Goal: Information Seeking & Learning: Learn about a topic

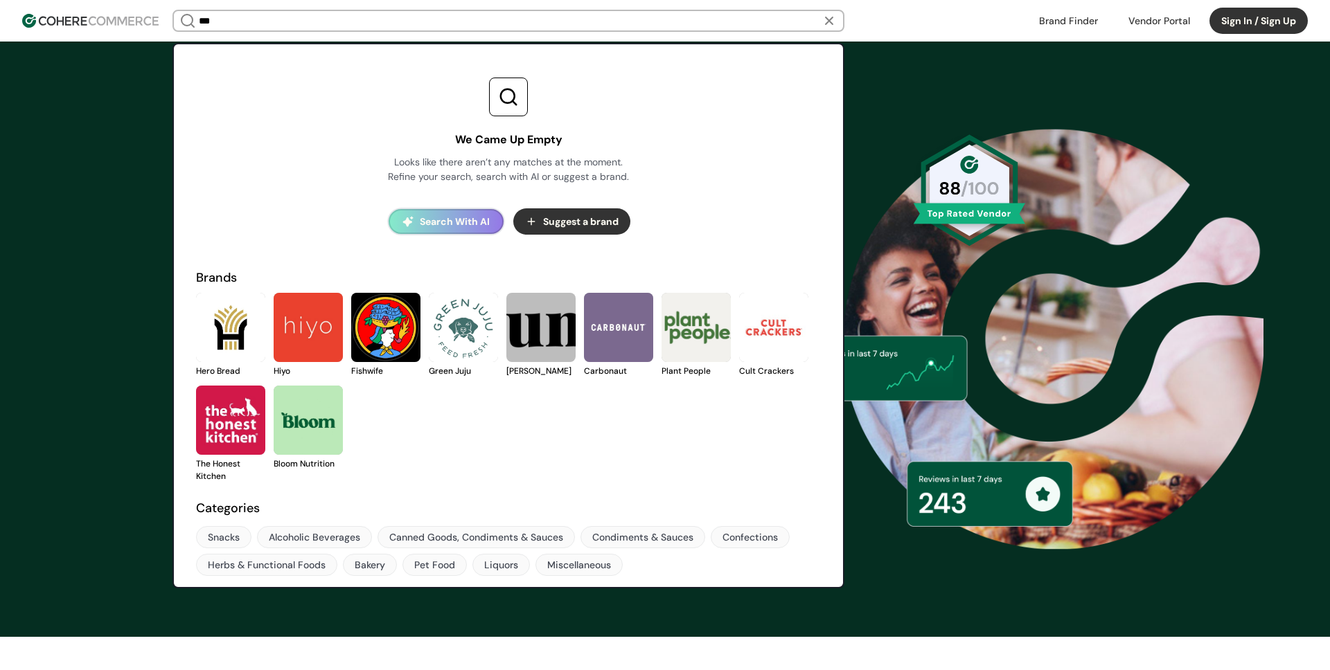
click at [292, 25] on input "***" at bounding box center [508, 20] width 625 height 19
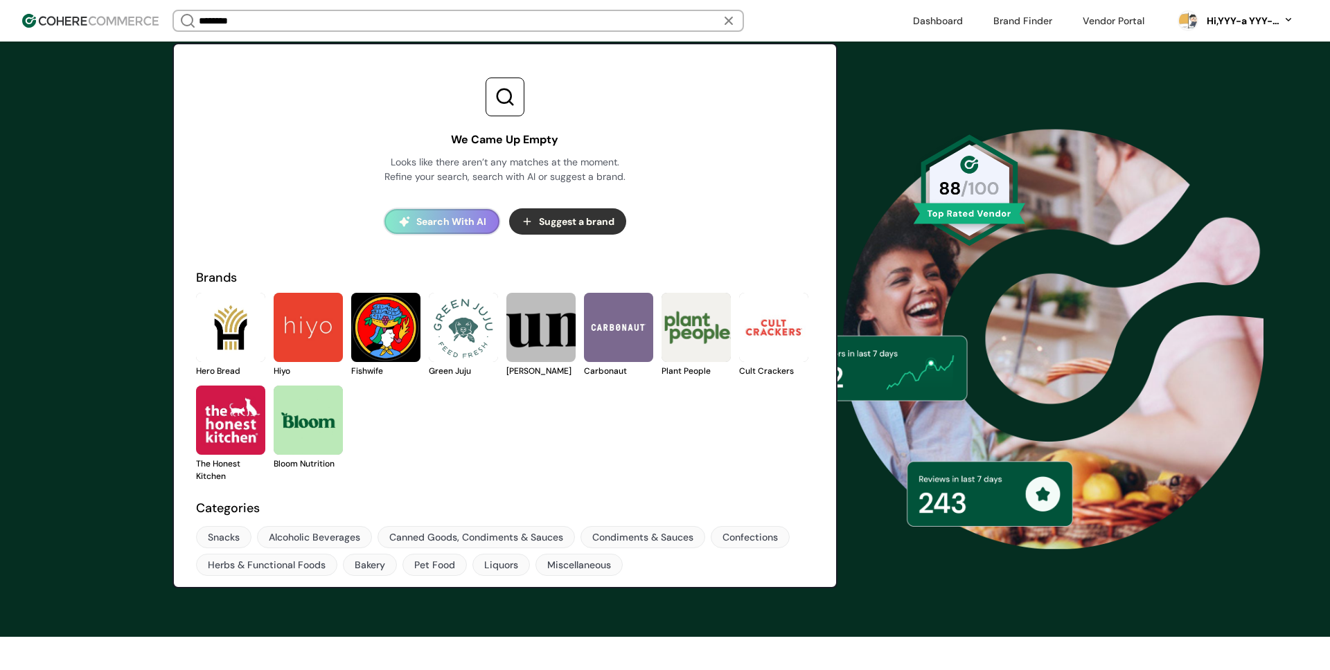
type input "*****"
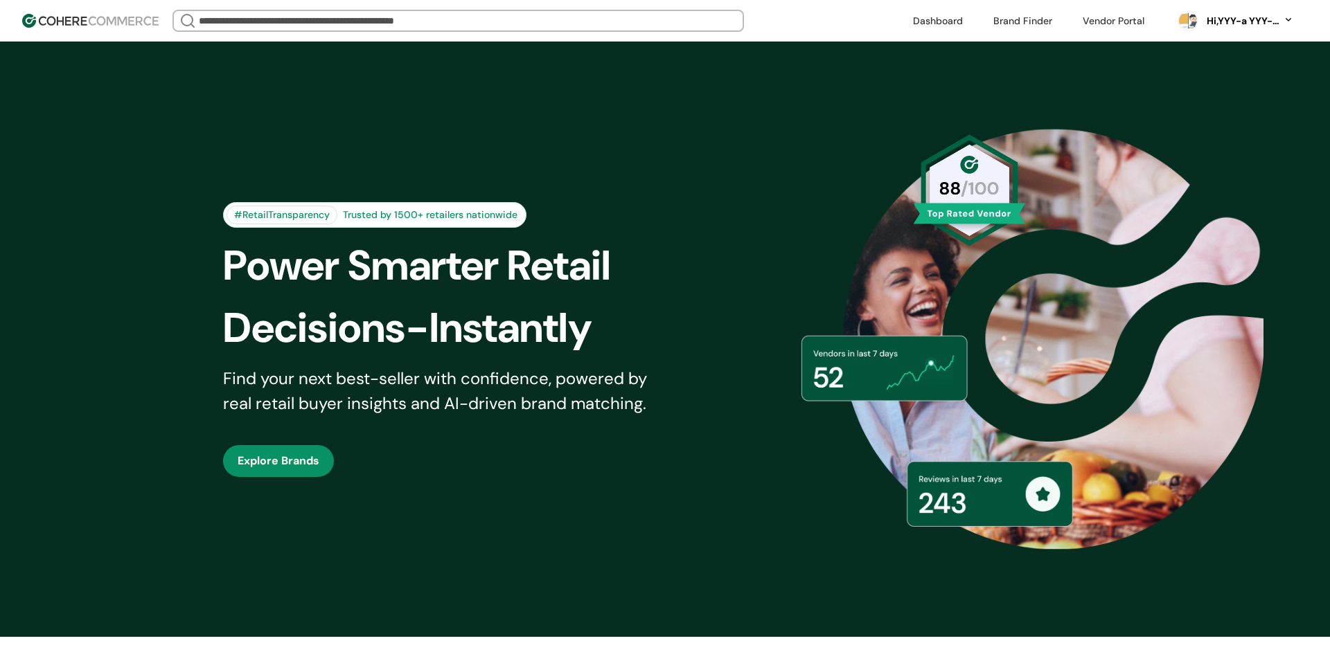
click at [354, 19] on input "search" at bounding box center [458, 20] width 524 height 19
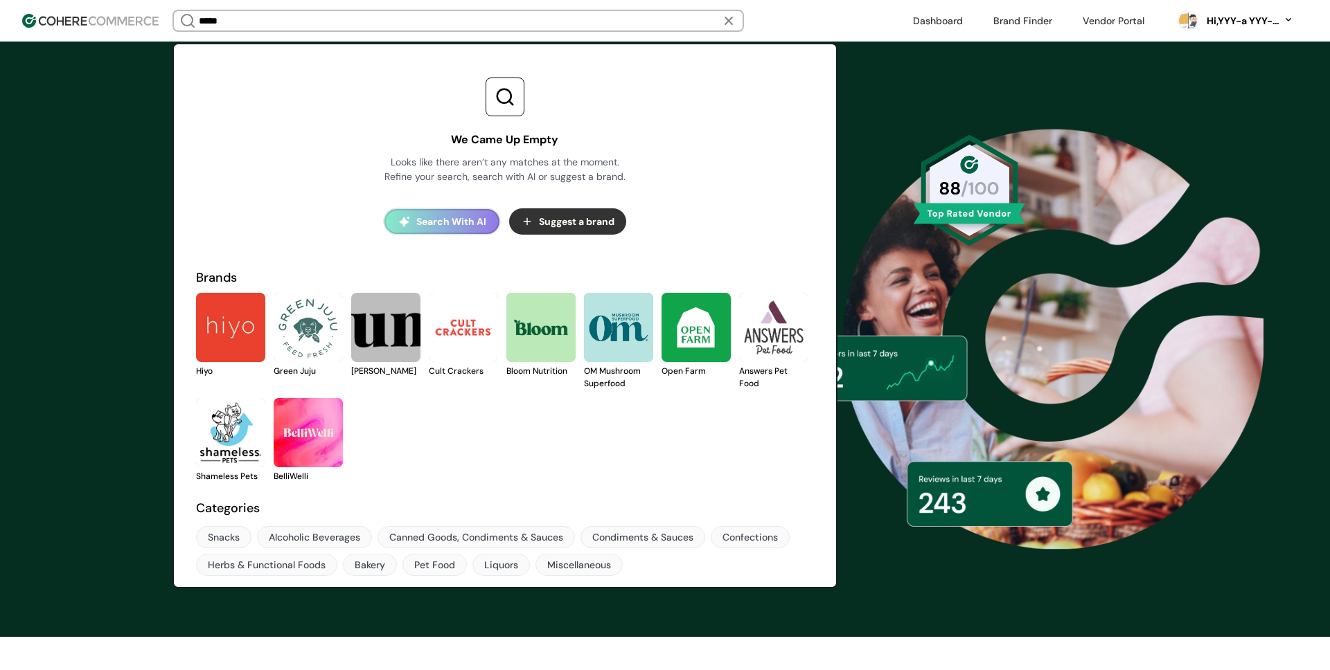
type input "*****"
click at [453, 217] on button "Search With AI" at bounding box center [441, 221] width 115 height 25
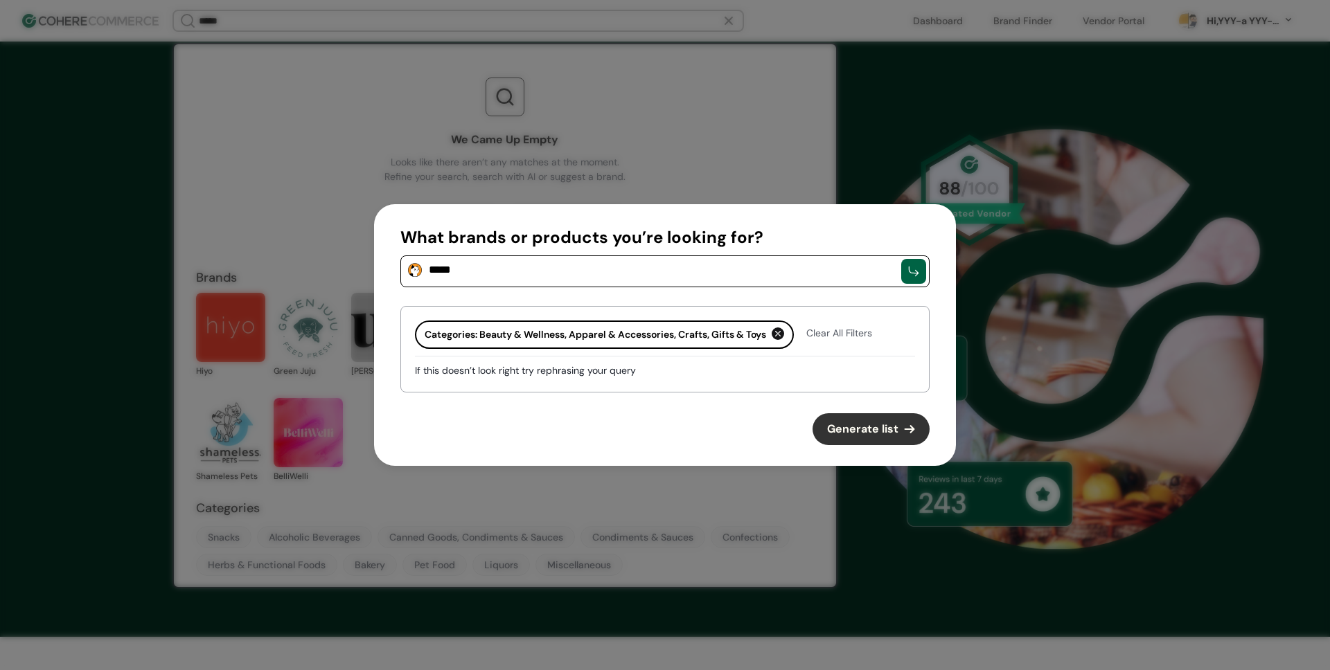
click at [885, 430] on span "Generate list" at bounding box center [862, 429] width 71 height 17
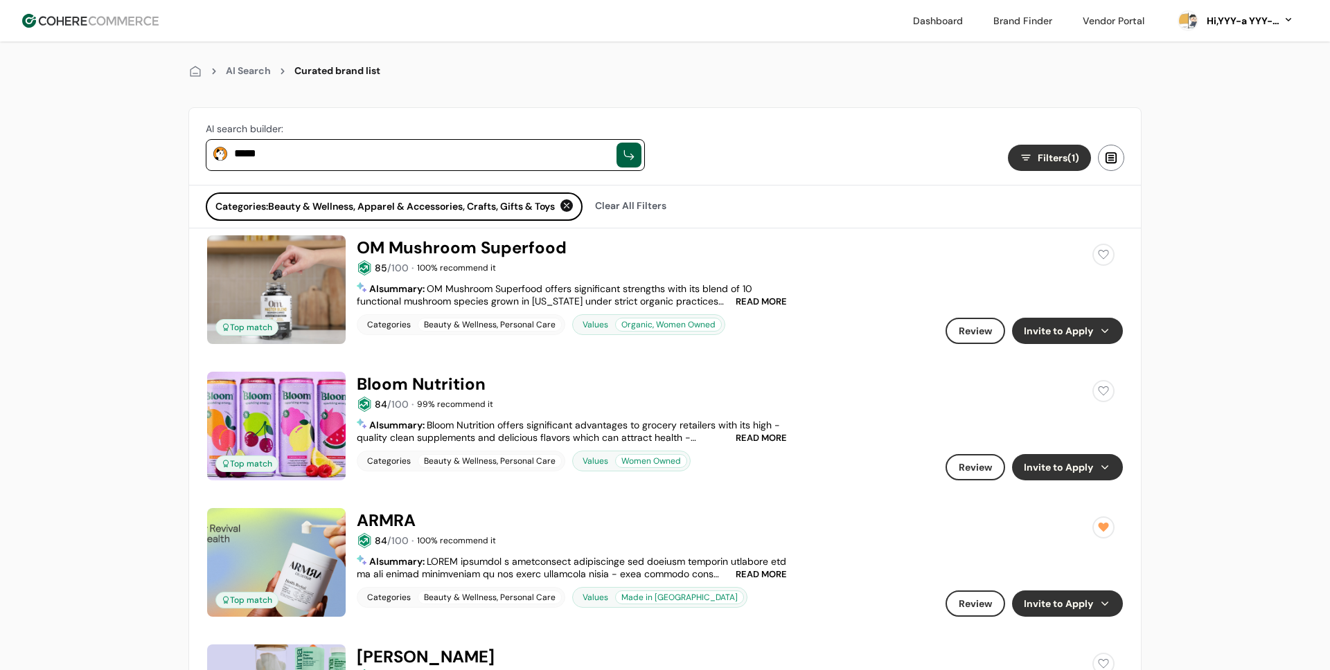
click at [1092, 336] on button "Invite to Apply" at bounding box center [1067, 331] width 111 height 26
click at [1022, 421] on div "Empty Data." at bounding box center [1067, 415] width 172 height 17
click at [1056, 447] on span "Create New Vendor Request" at bounding box center [1068, 453] width 112 height 12
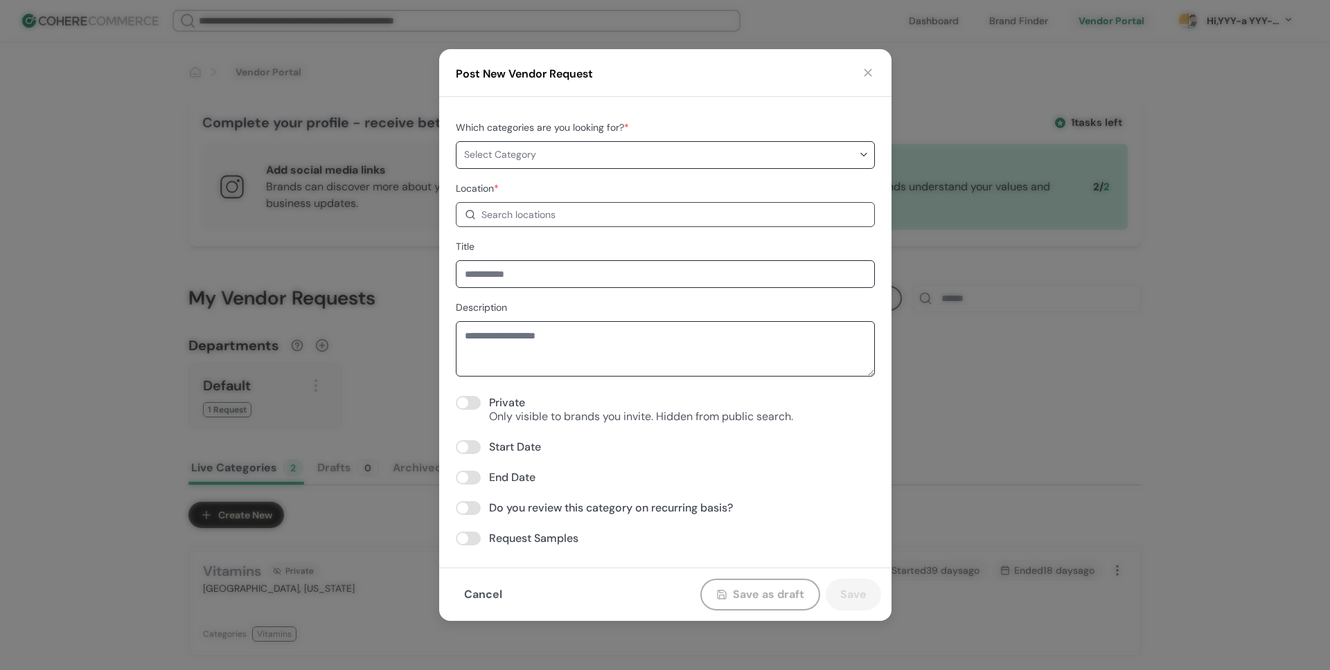
click at [866, 78] on button "button" at bounding box center [868, 73] width 14 height 14
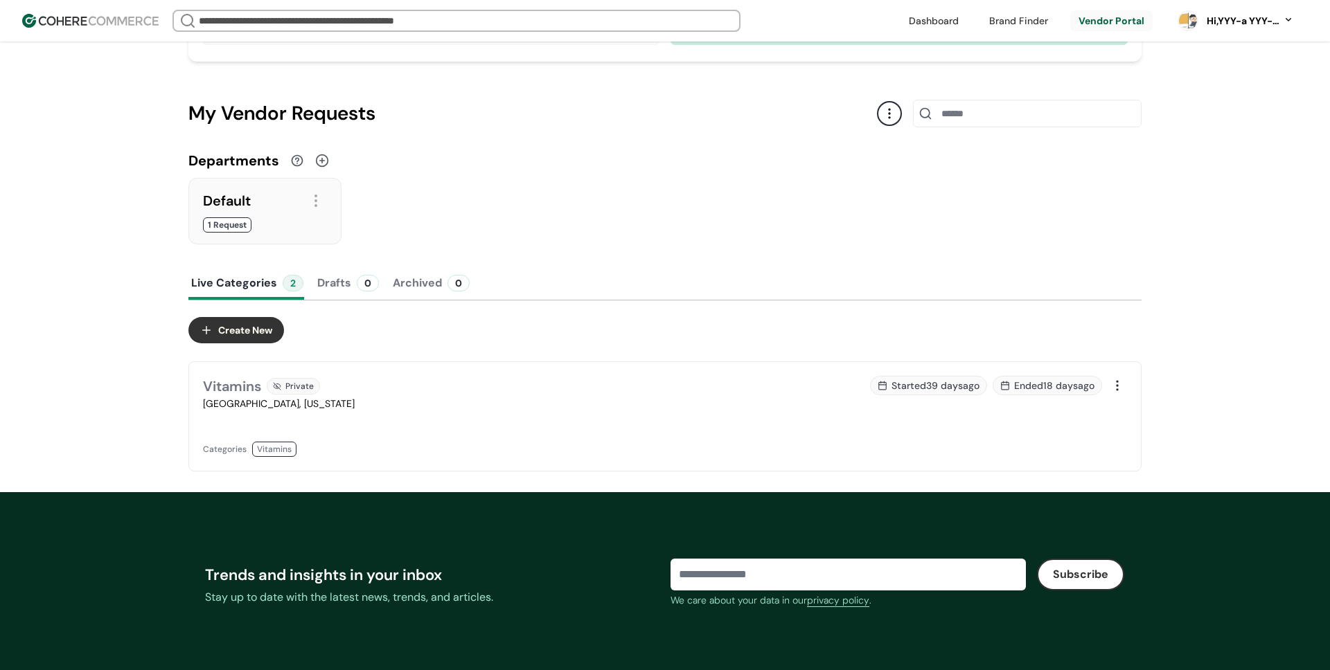
scroll to position [201, 0]
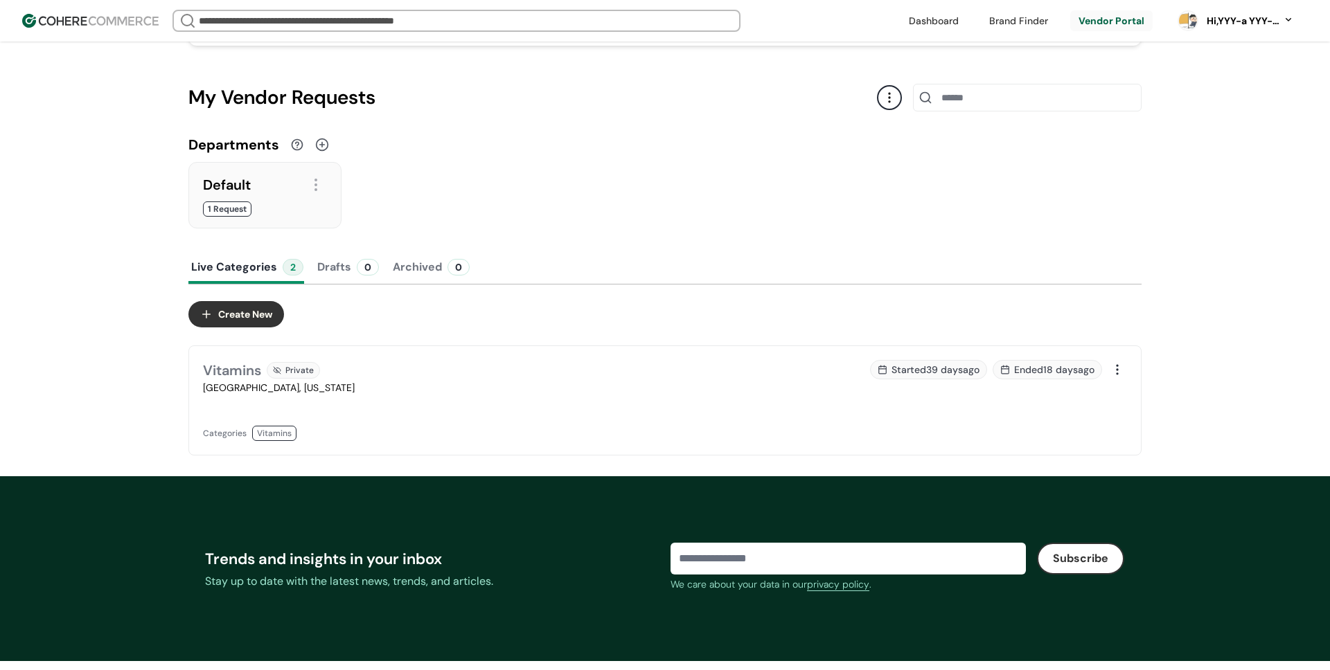
click at [316, 184] on div at bounding box center [316, 185] width 22 height 22
click at [455, 180] on div "Default 1 Request" at bounding box center [664, 195] width 953 height 66
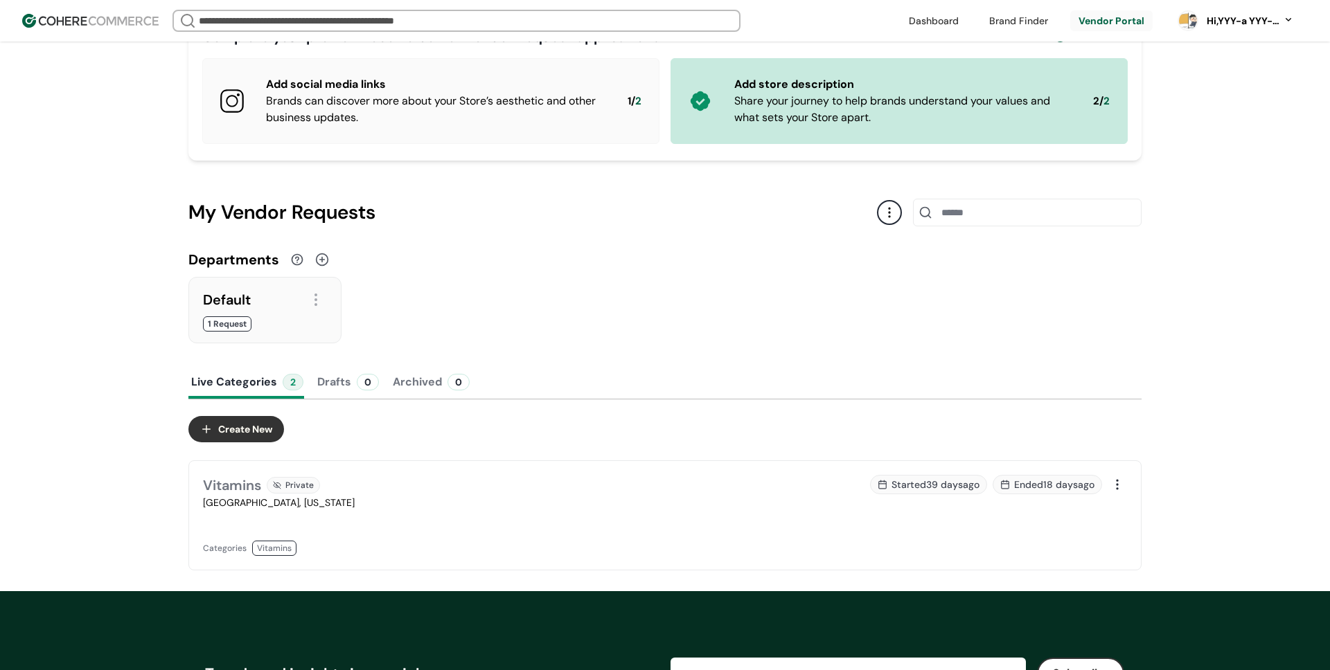
scroll to position [231, 0]
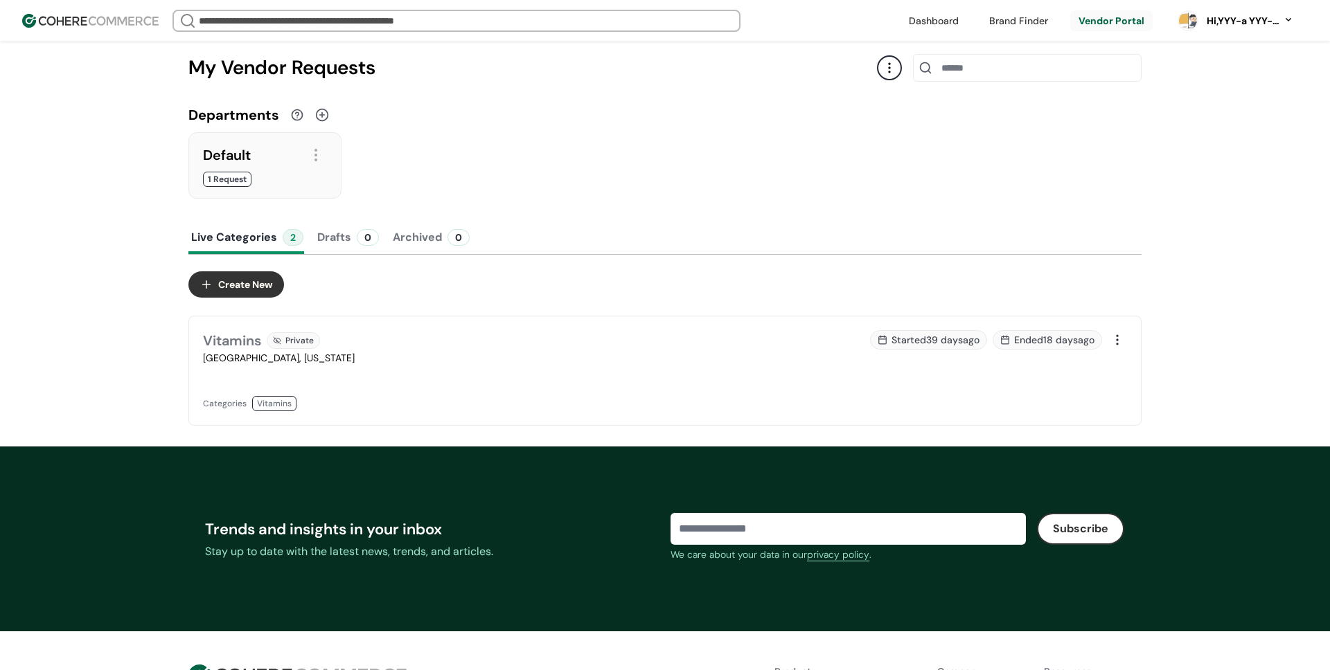
click at [263, 292] on button "Create New" at bounding box center [236, 285] width 96 height 26
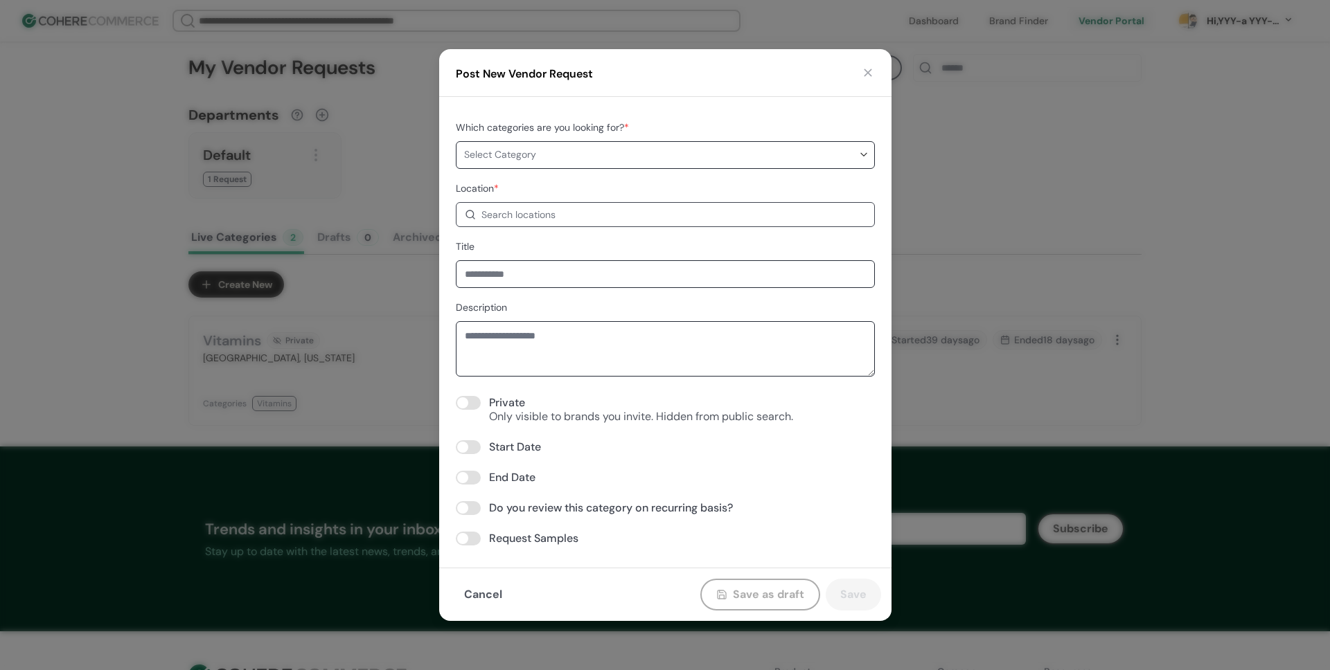
click at [581, 163] on div at bounding box center [647, 155] width 376 height 26
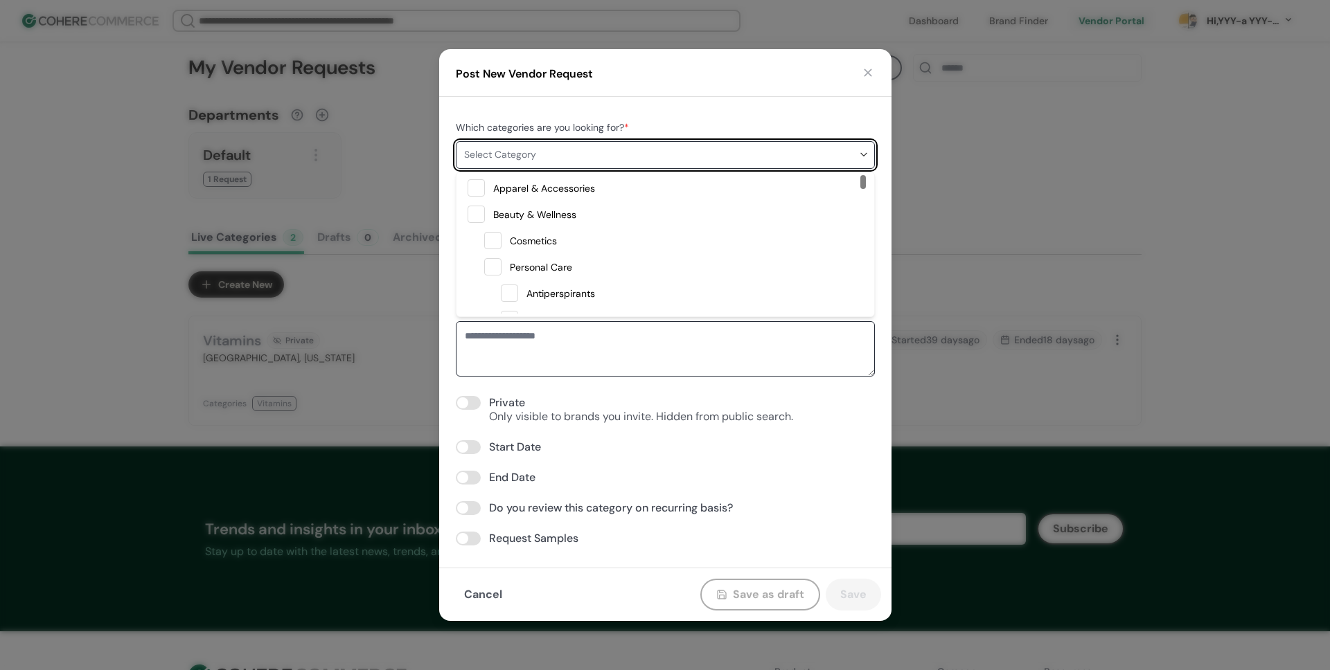
click at [556, 102] on div "Which categories are you looking for? * Select Category Location * Search locat…" at bounding box center [665, 332] width 452 height 471
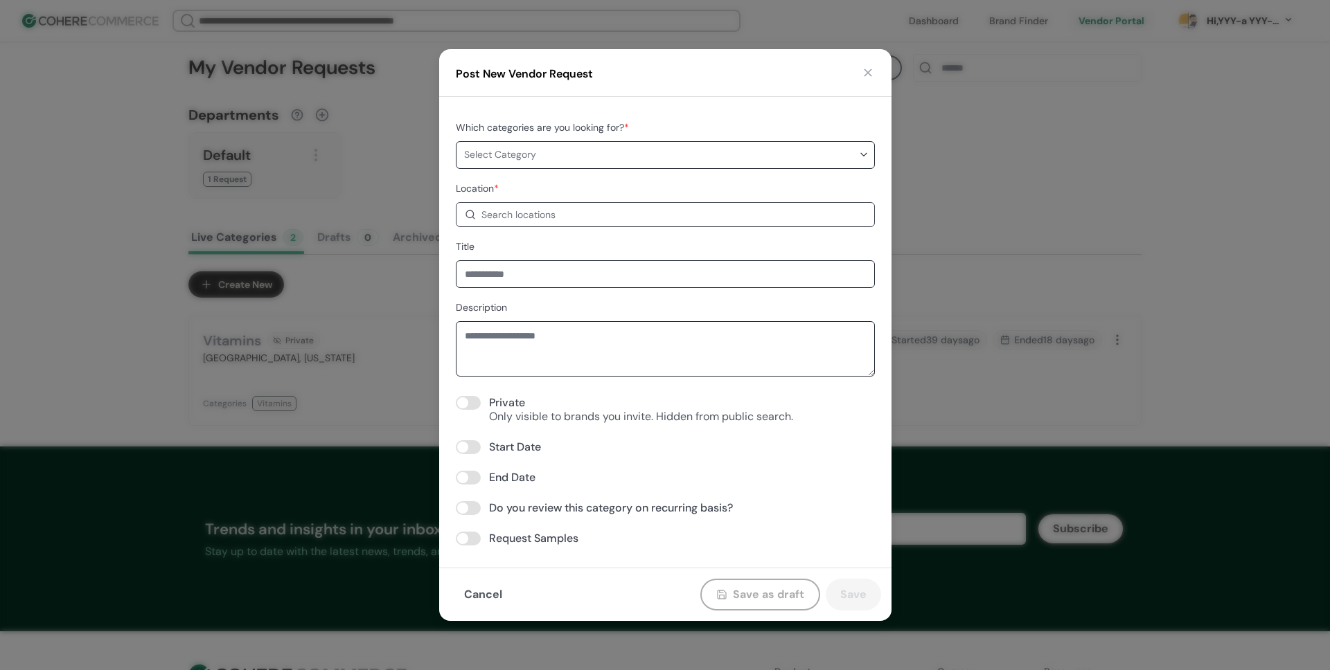
click at [528, 215] on div "Search locations" at bounding box center [518, 215] width 74 height 15
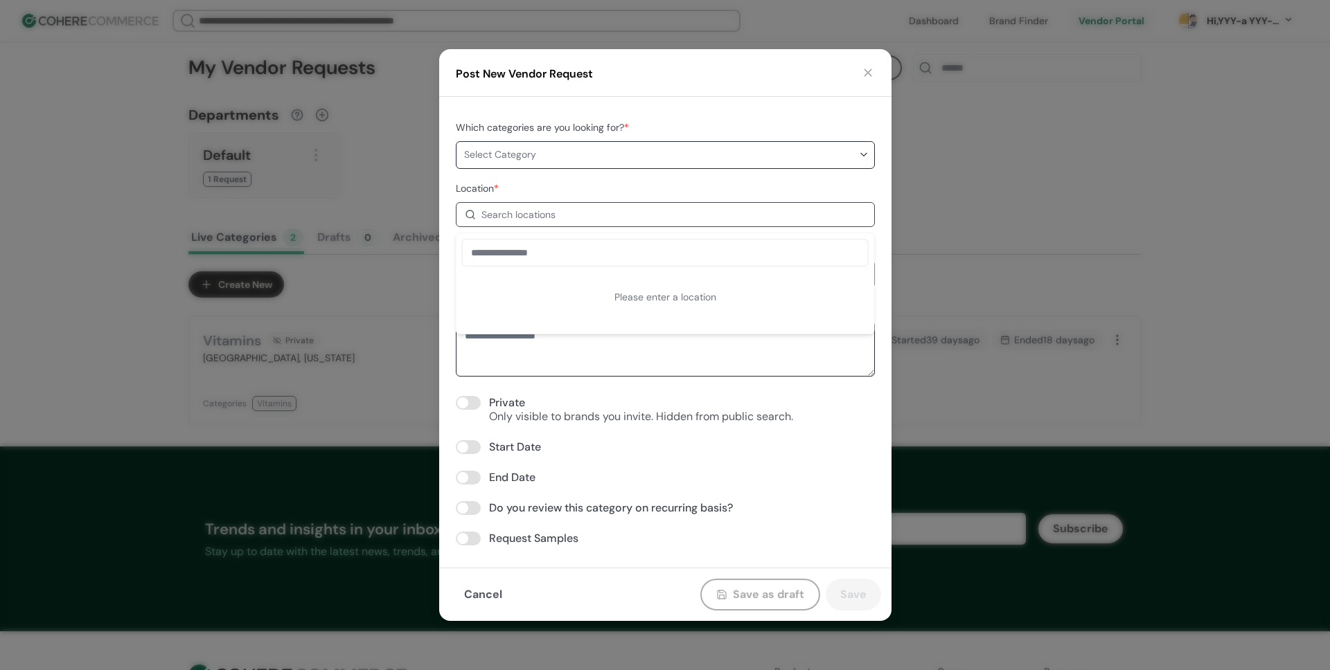
click at [591, 191] on div "Location * Search locations" at bounding box center [665, 203] width 419 height 47
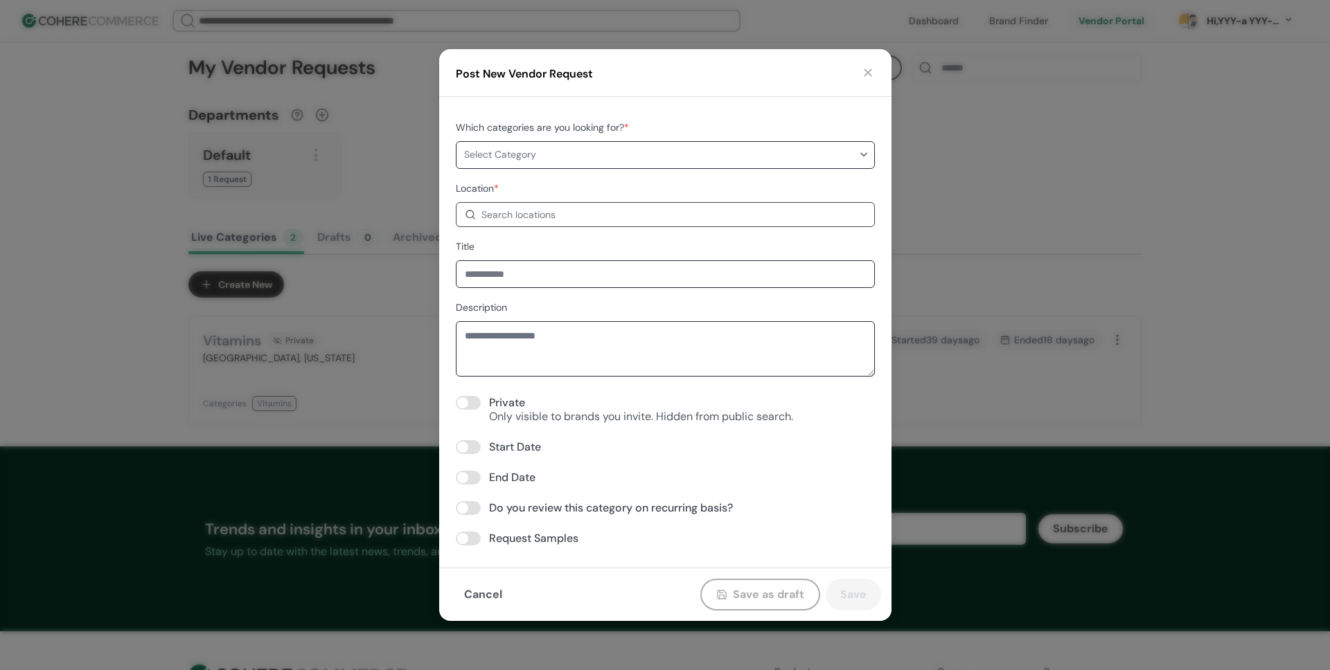
click at [531, 282] on input at bounding box center [665, 274] width 419 height 28
click at [614, 258] on div "Title" at bounding box center [665, 263] width 419 height 50
click at [550, 337] on textarea "Description" at bounding box center [665, 348] width 419 height 55
click at [564, 275] on input at bounding box center [665, 274] width 419 height 28
click at [568, 339] on textarea "Description" at bounding box center [665, 348] width 419 height 55
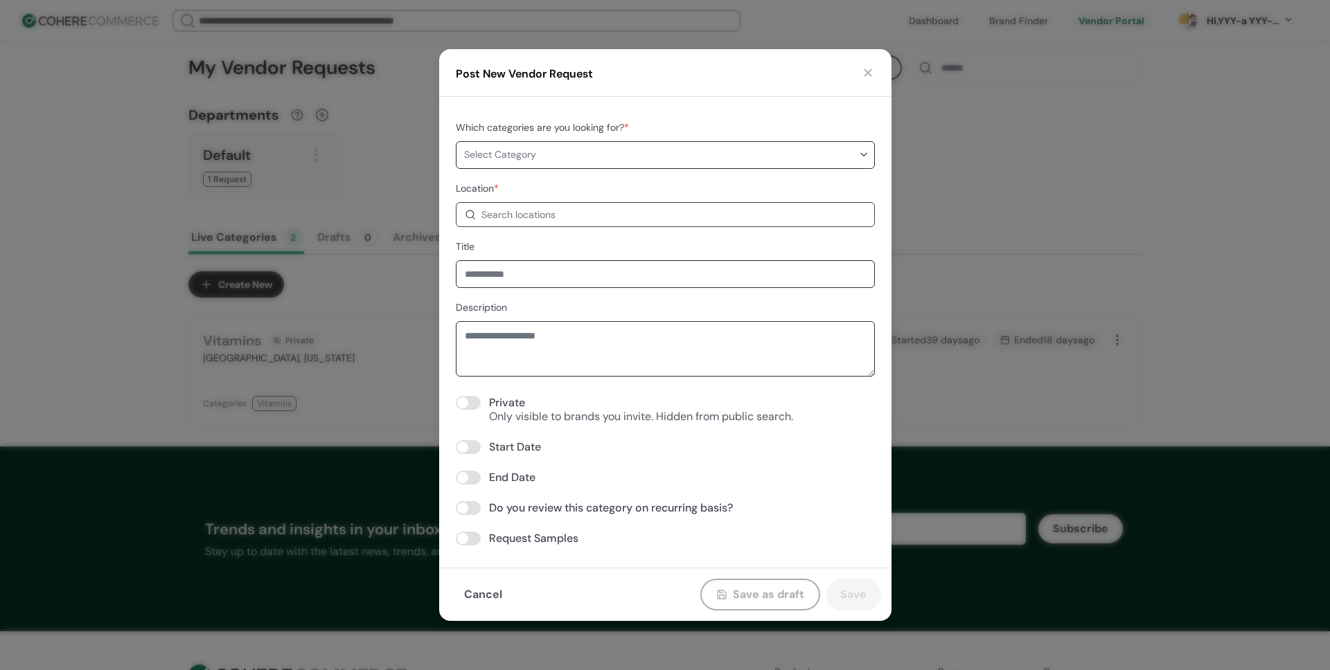
click at [869, 74] on button "button" at bounding box center [868, 73] width 14 height 14
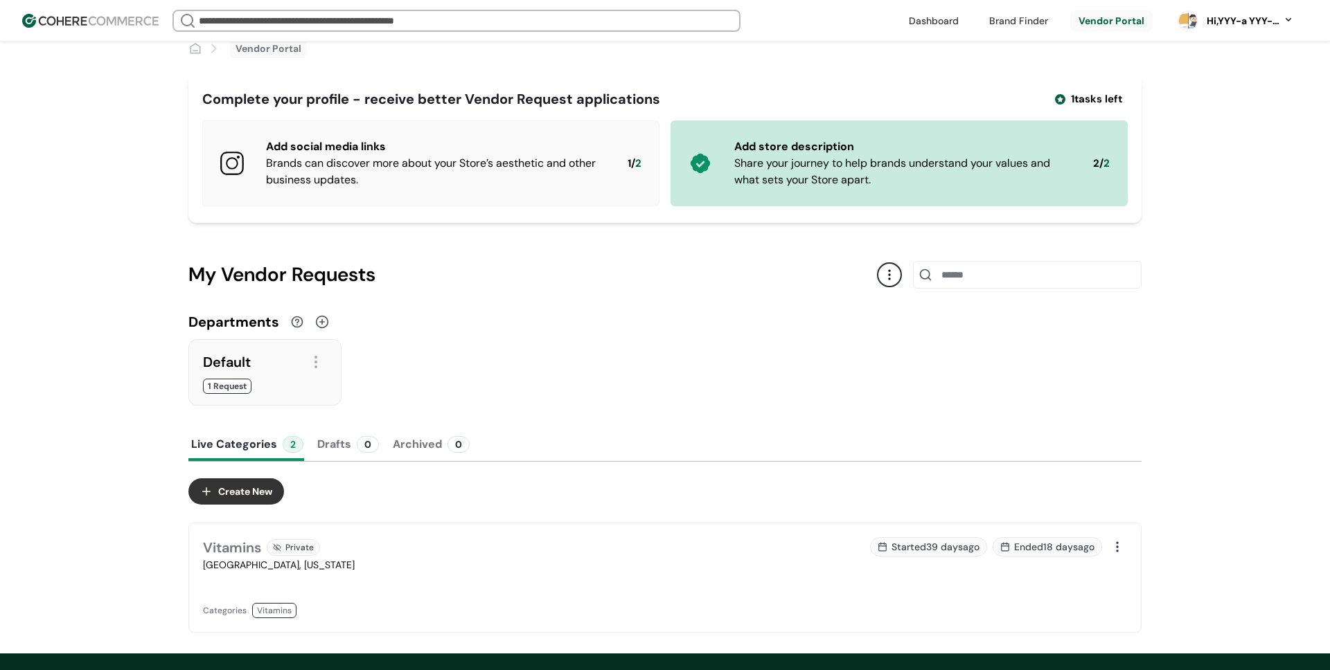
scroll to position [0, 0]
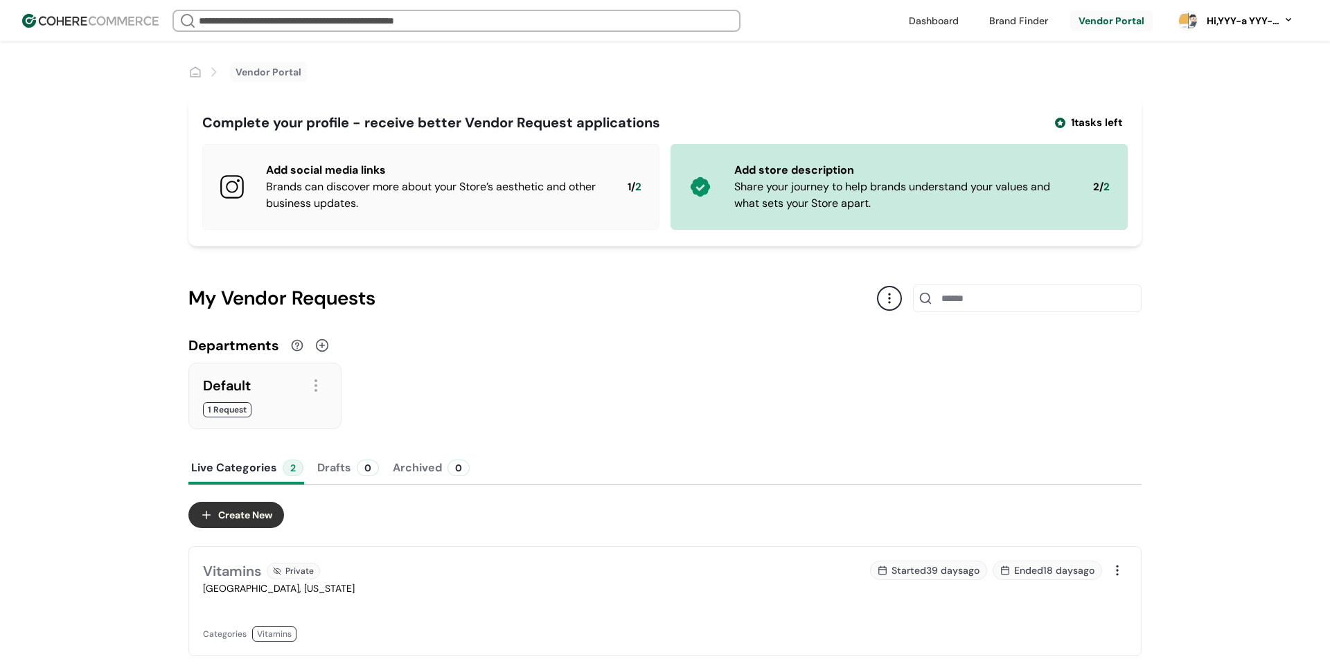
click at [1036, 17] on link at bounding box center [1018, 20] width 75 height 21
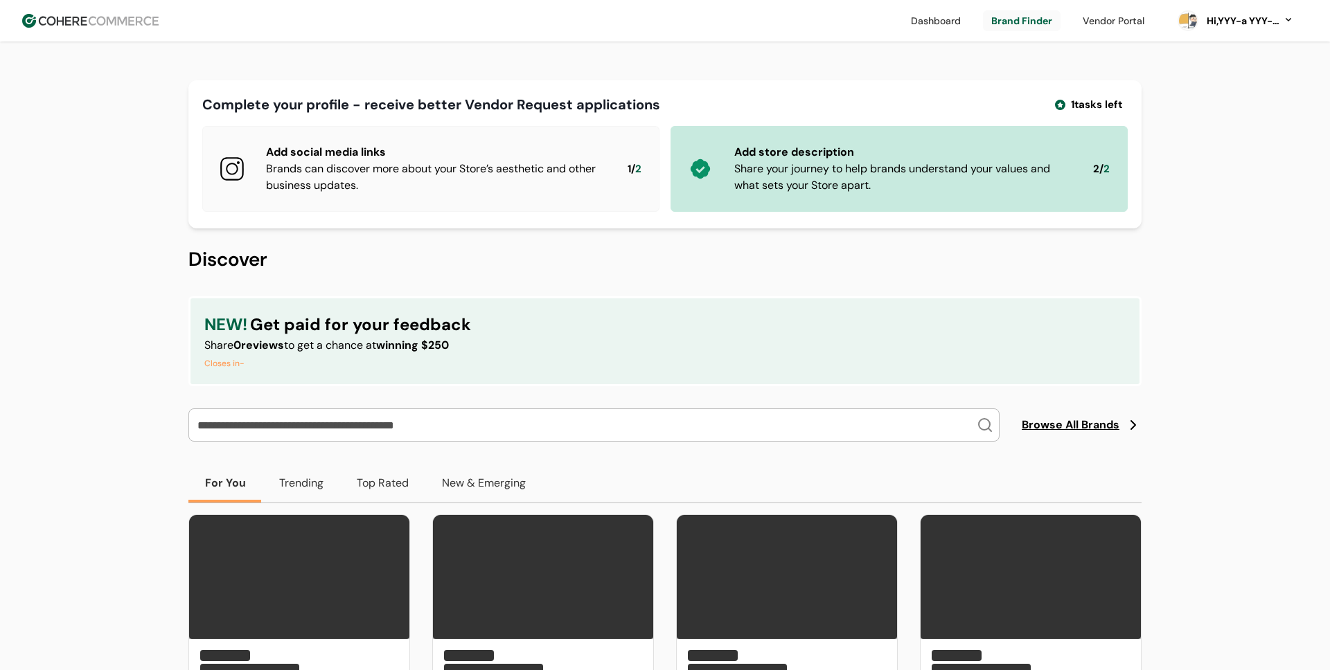
scroll to position [73, 0]
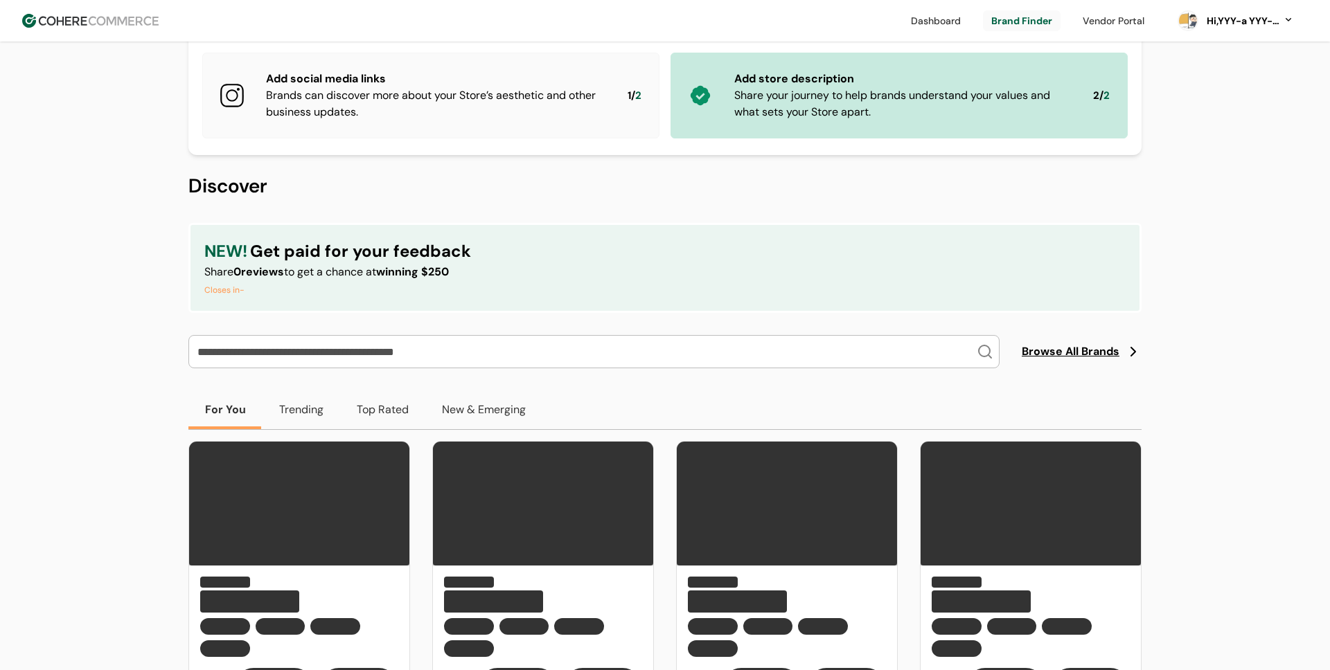
click at [1060, 357] on span "Browse All Brands" at bounding box center [1071, 352] width 98 height 17
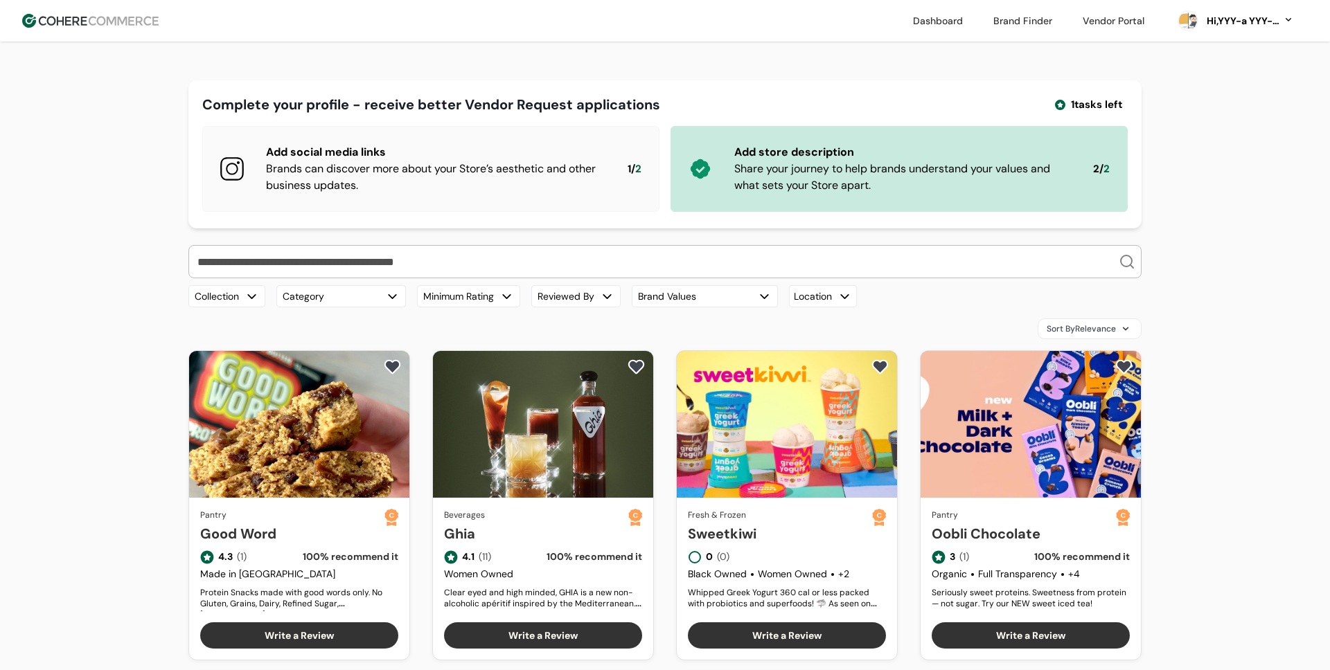
click at [1072, 329] on span "Sort By Relevance" at bounding box center [1081, 329] width 69 height 12
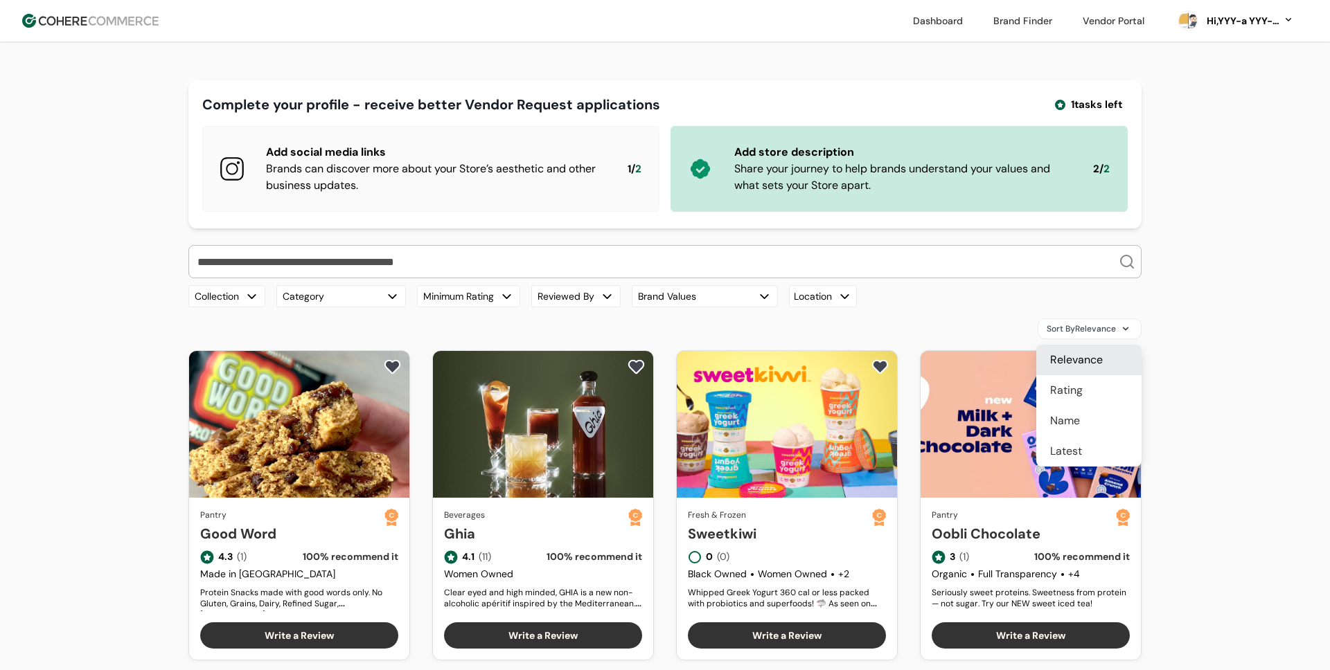
click at [966, 330] on div "Sort By Relevance" at bounding box center [664, 329] width 953 height 21
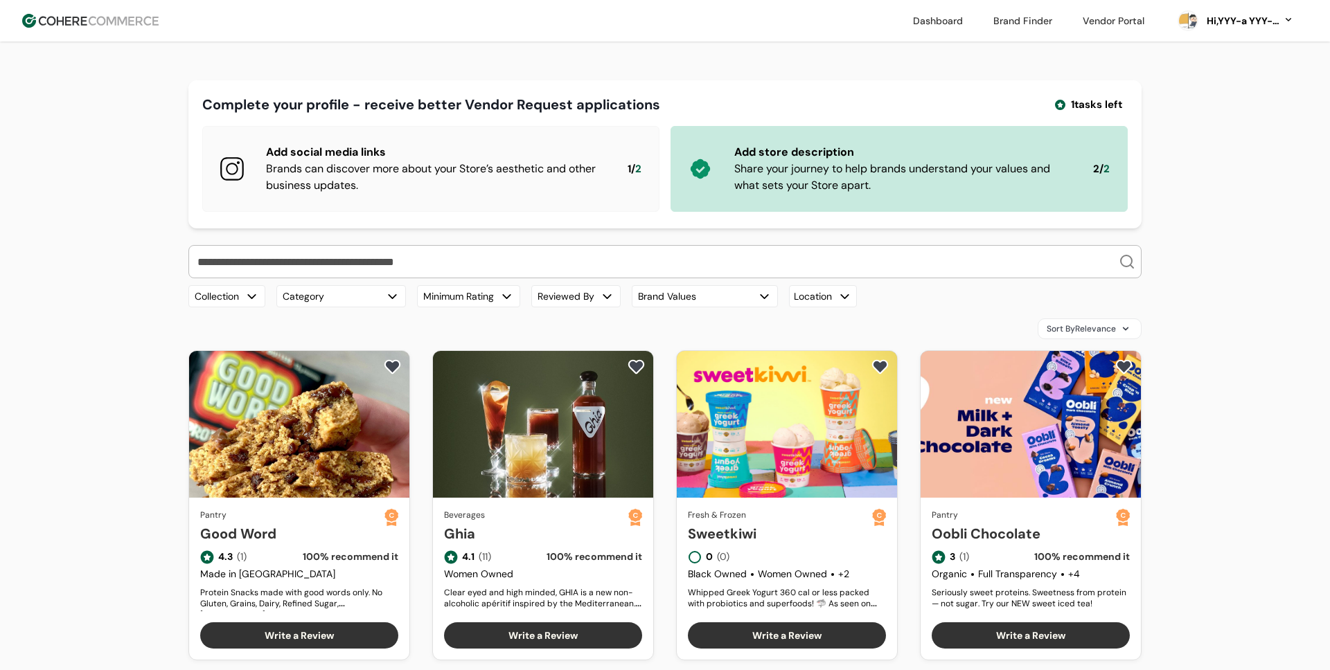
click at [116, 28] on header "Dashboard Brand Finder Vendor Portal Hi, YYY-a YYY-aa Dashboard Brand Finder Ve…" at bounding box center [665, 21] width 1330 height 42
click at [121, 22] on img at bounding box center [90, 21] width 136 height 14
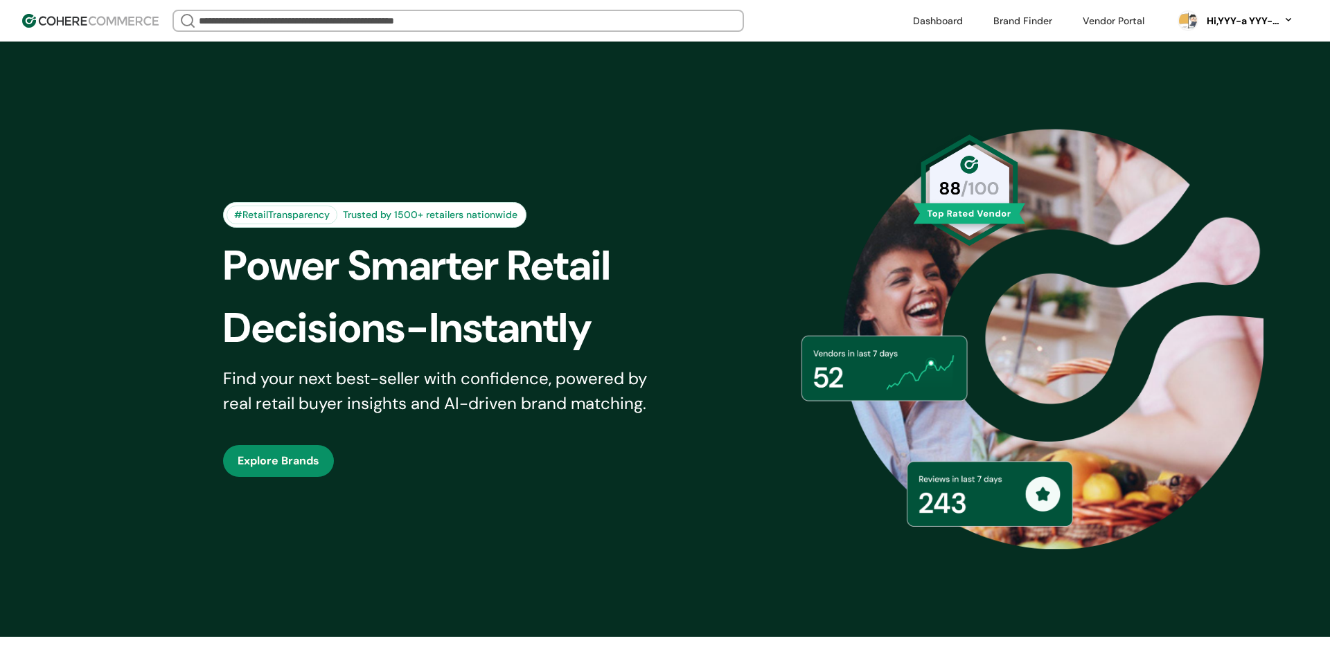
click at [400, 24] on input "search" at bounding box center [458, 20] width 524 height 19
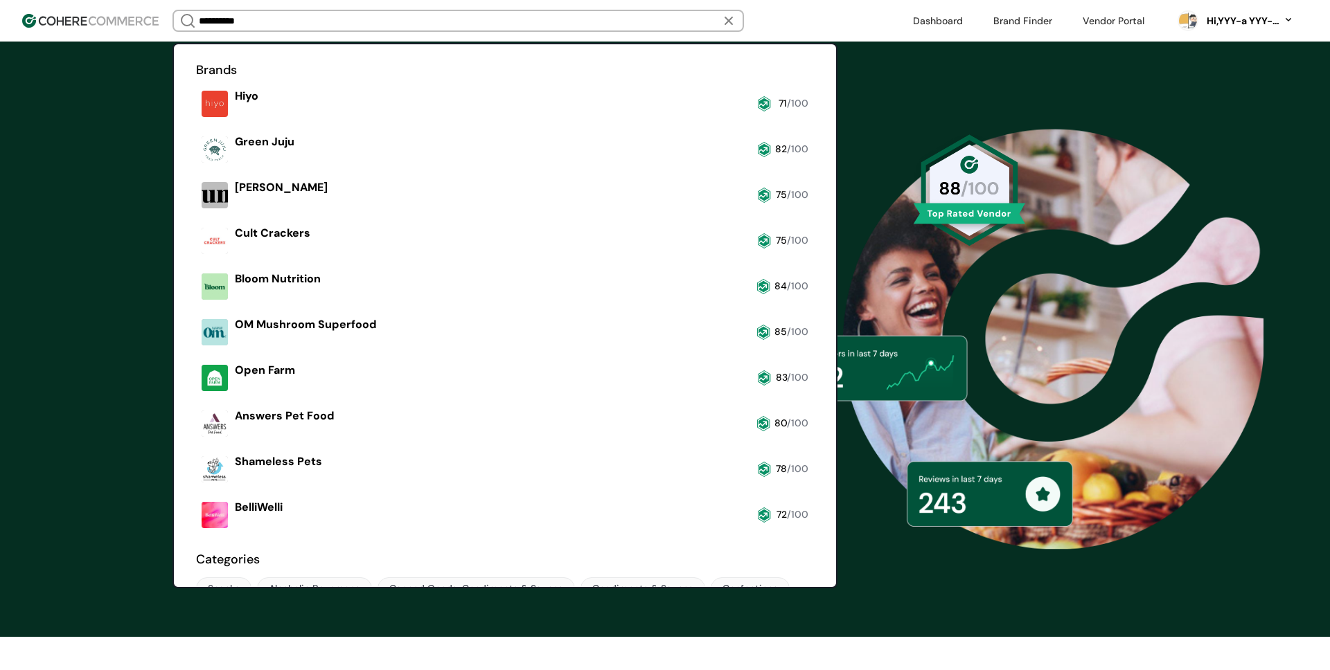
type input "***"
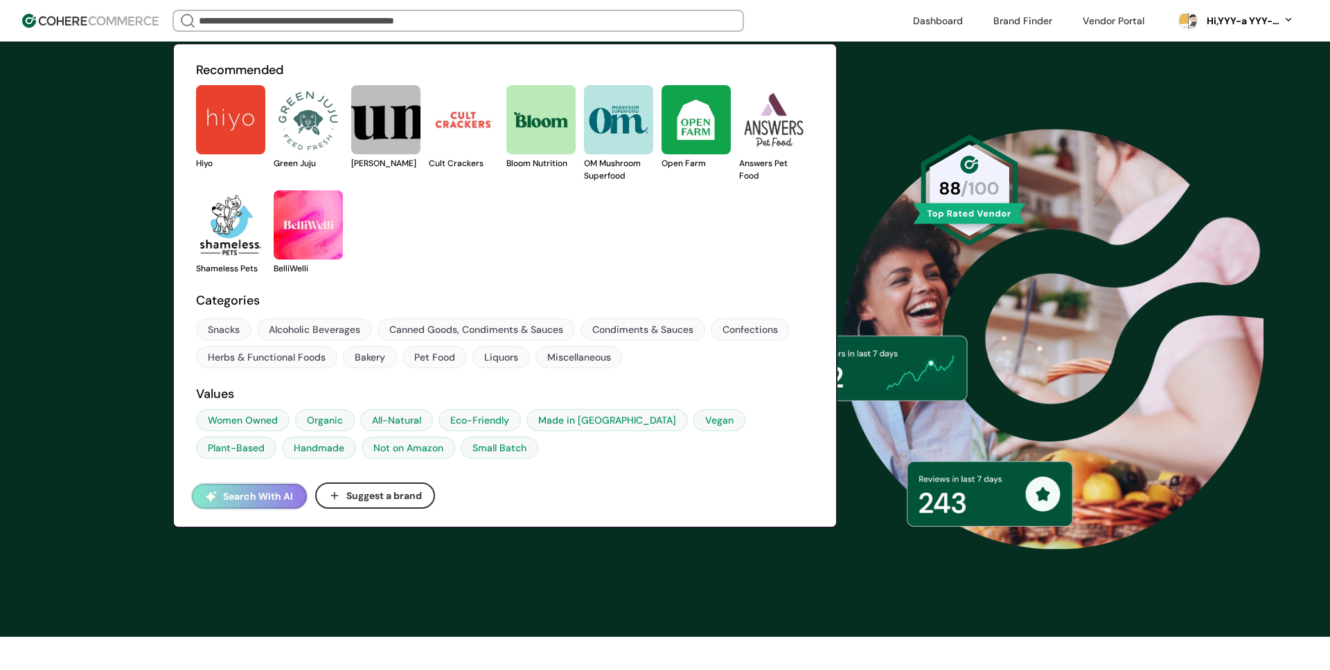
type input "*"
click at [353, 14] on input "search" at bounding box center [458, 20] width 524 height 19
paste input "**********"
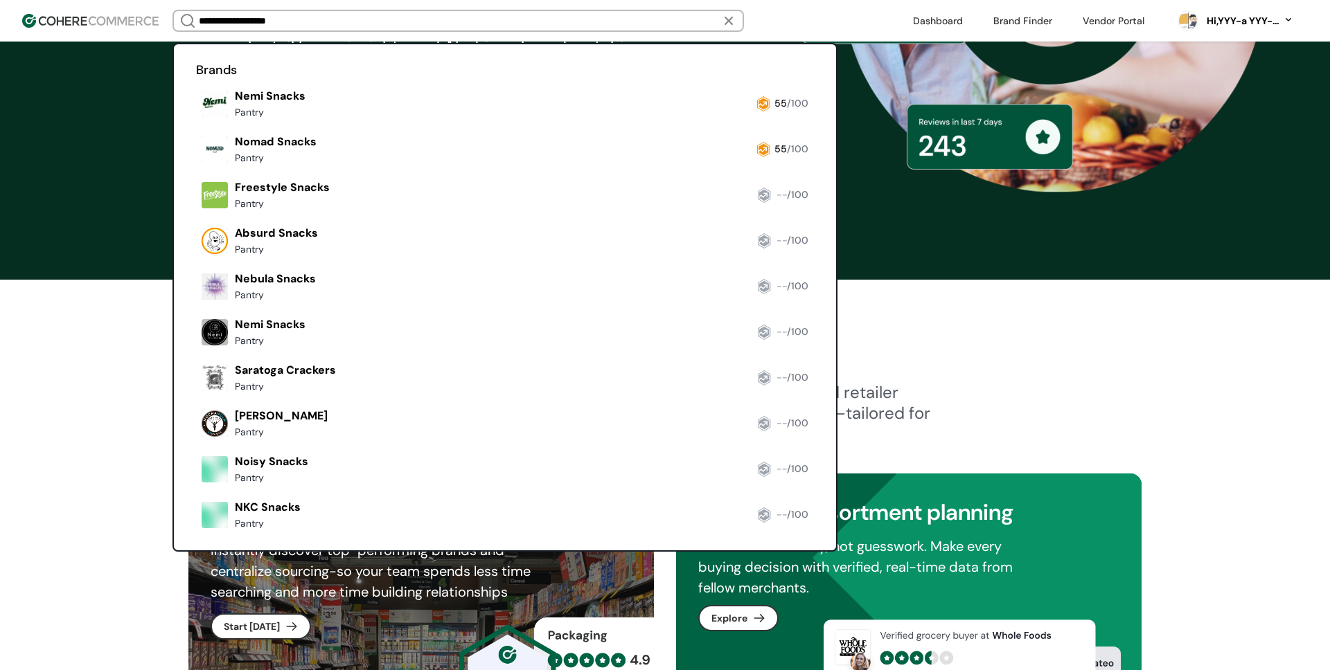
scroll to position [337, 0]
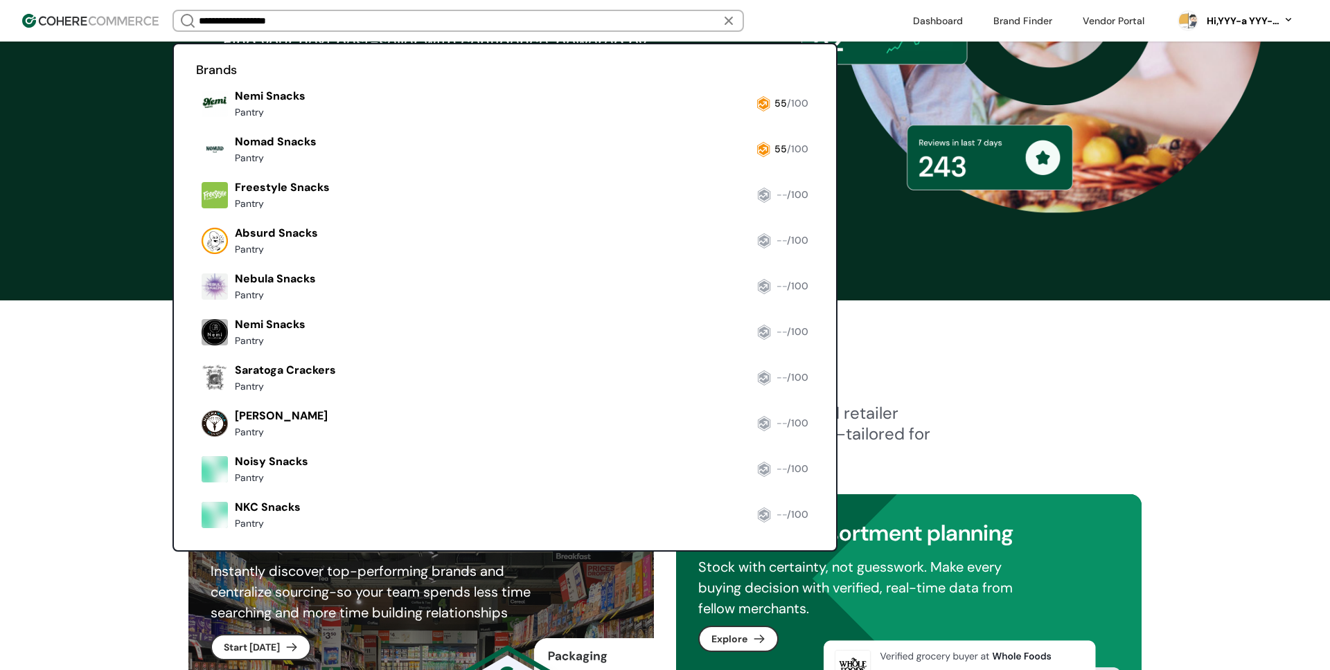
type input "**********"
click at [362, 19] on input "**********" at bounding box center [458, 20] width 524 height 19
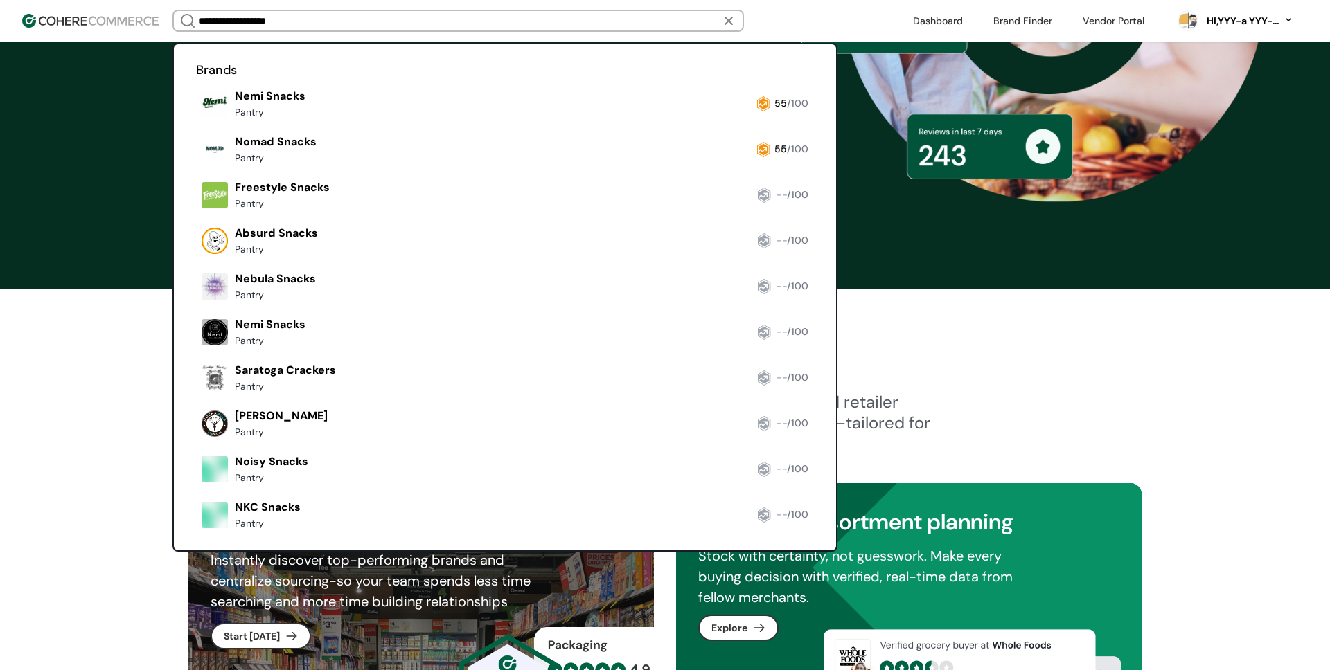
scroll to position [334, 0]
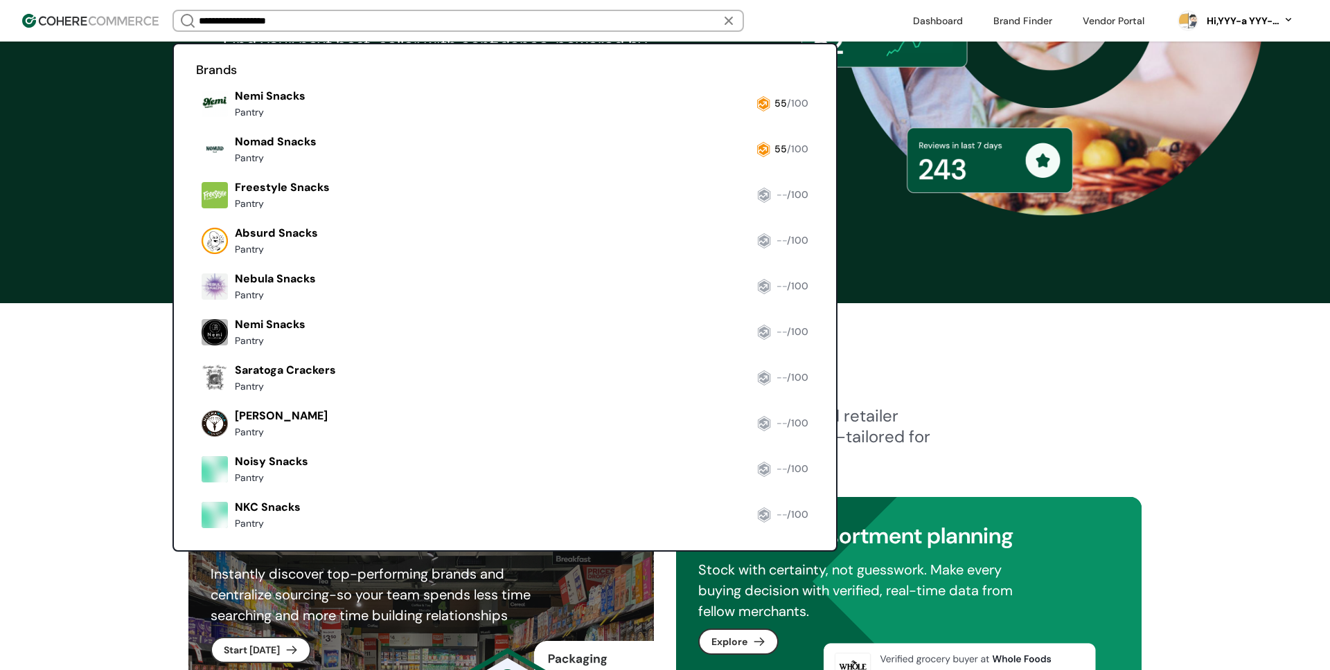
click at [123, 113] on div "#RetailTransparency Trusted by 1500+ retailers nationwide Power Smarter Retail …" at bounding box center [665, 6] width 1330 height 596
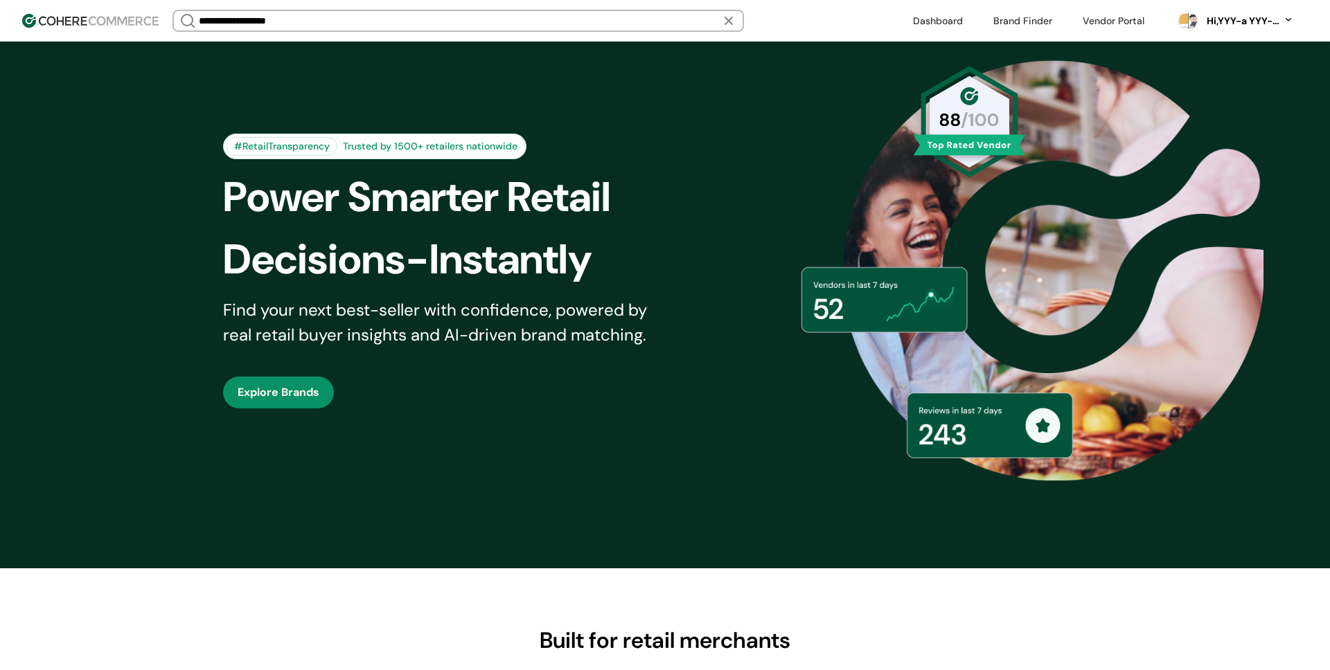
scroll to position [0, 0]
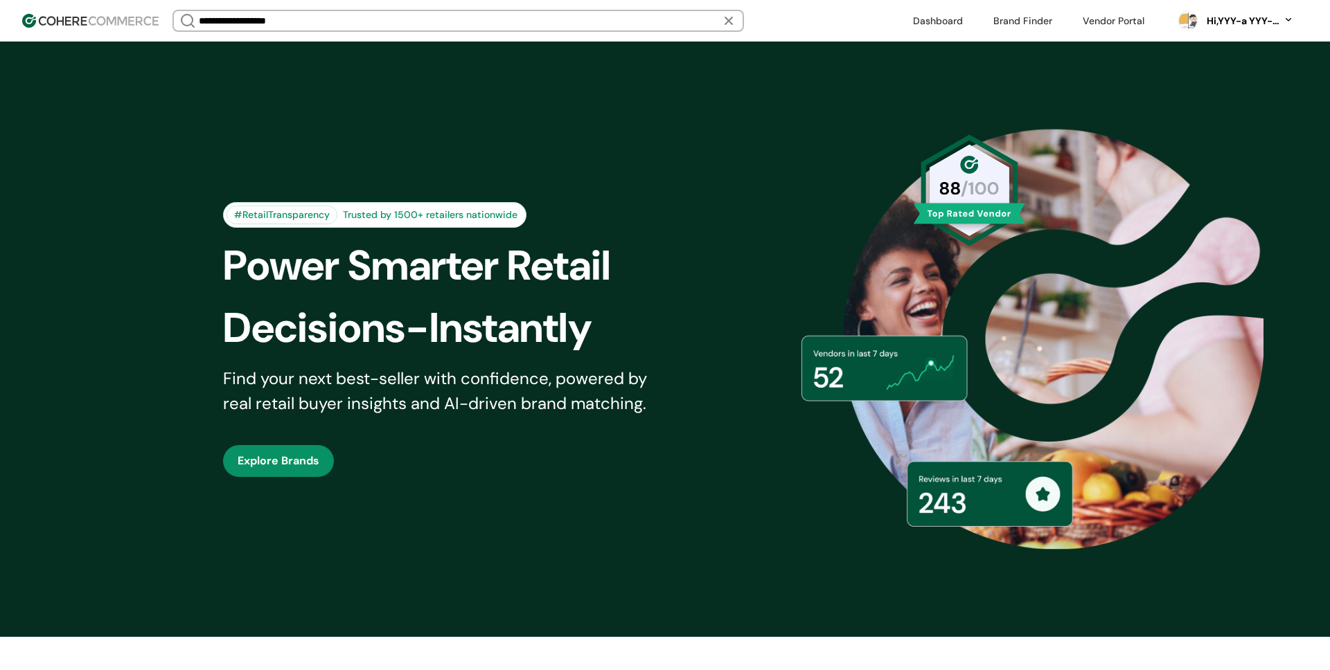
click at [334, 17] on input "**********" at bounding box center [458, 20] width 524 height 19
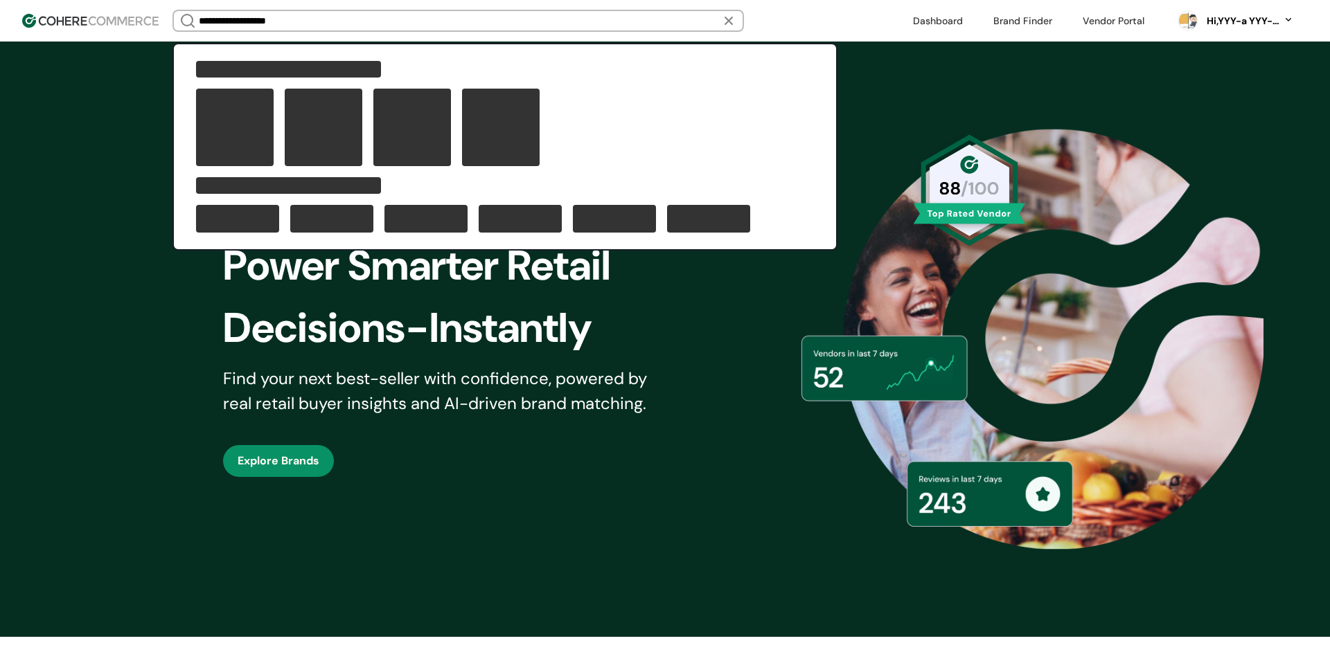
click at [95, 53] on div "#RetailTransparency Trusted by 1500+ retailers nationwide Power Smarter Retail …" at bounding box center [665, 340] width 1330 height 596
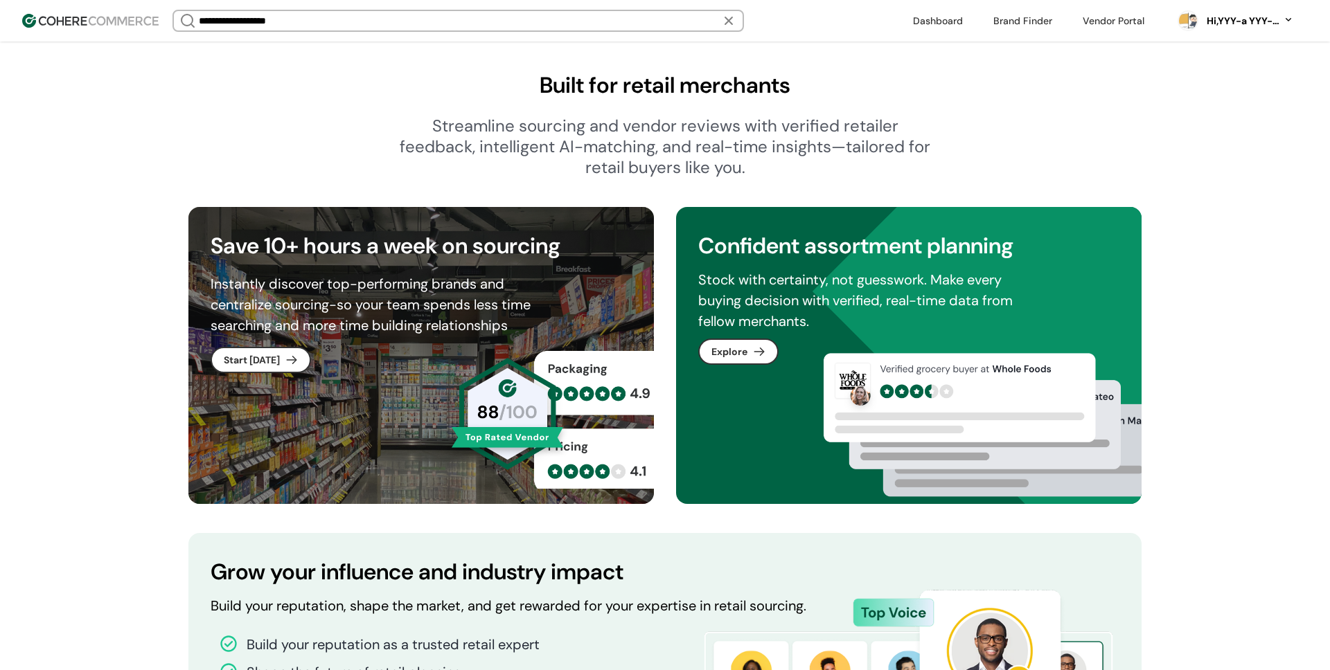
scroll to position [626, 0]
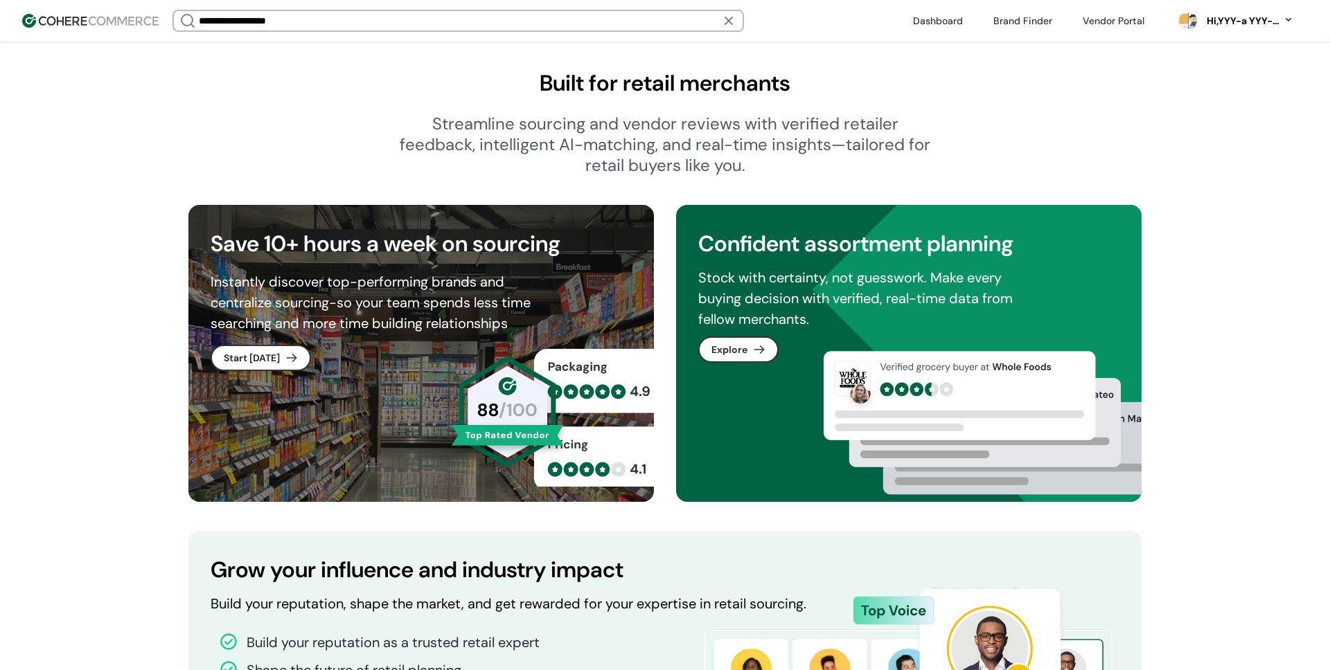
click at [722, 361] on link "button" at bounding box center [739, 350] width 78 height 24
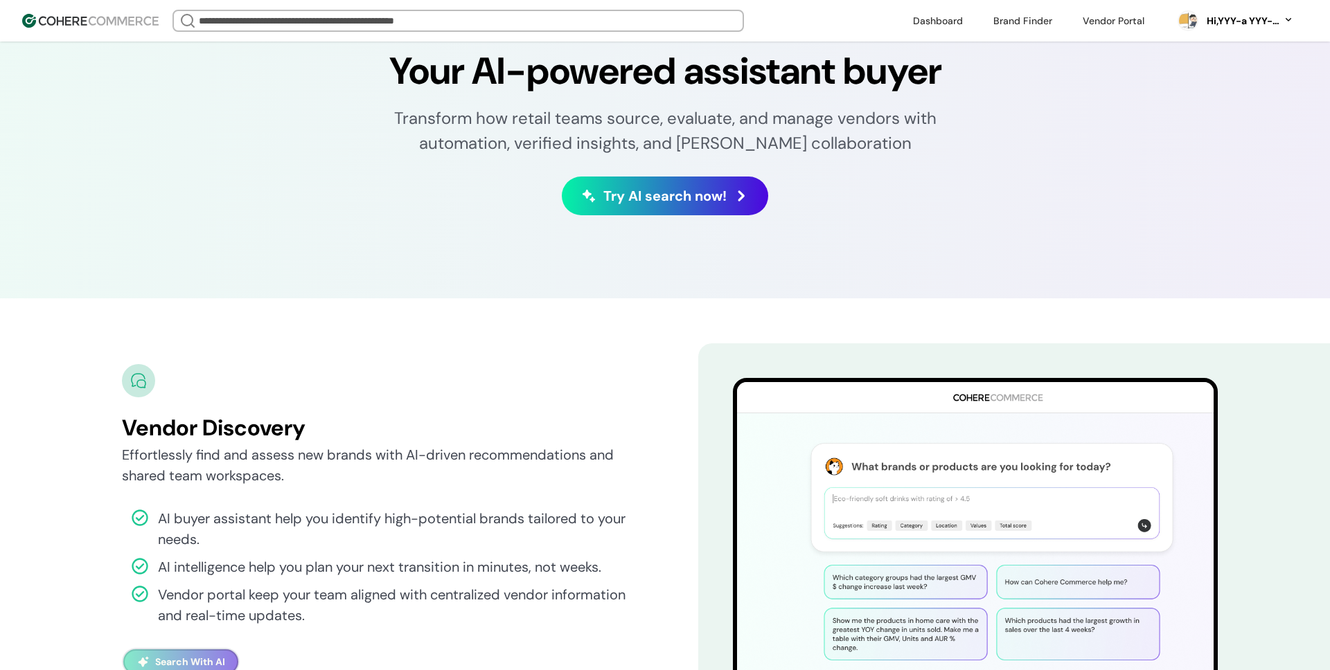
scroll to position [2550, 0]
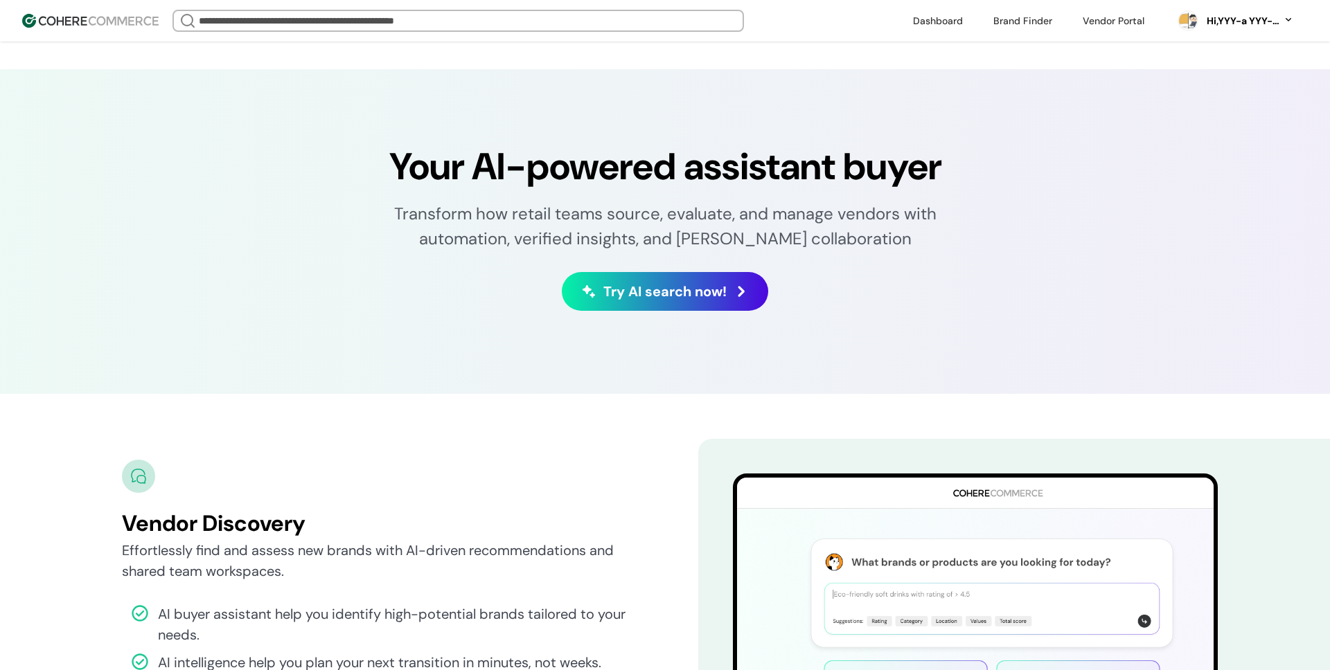
click at [657, 292] on span "Try AI search now!" at bounding box center [664, 291] width 123 height 21
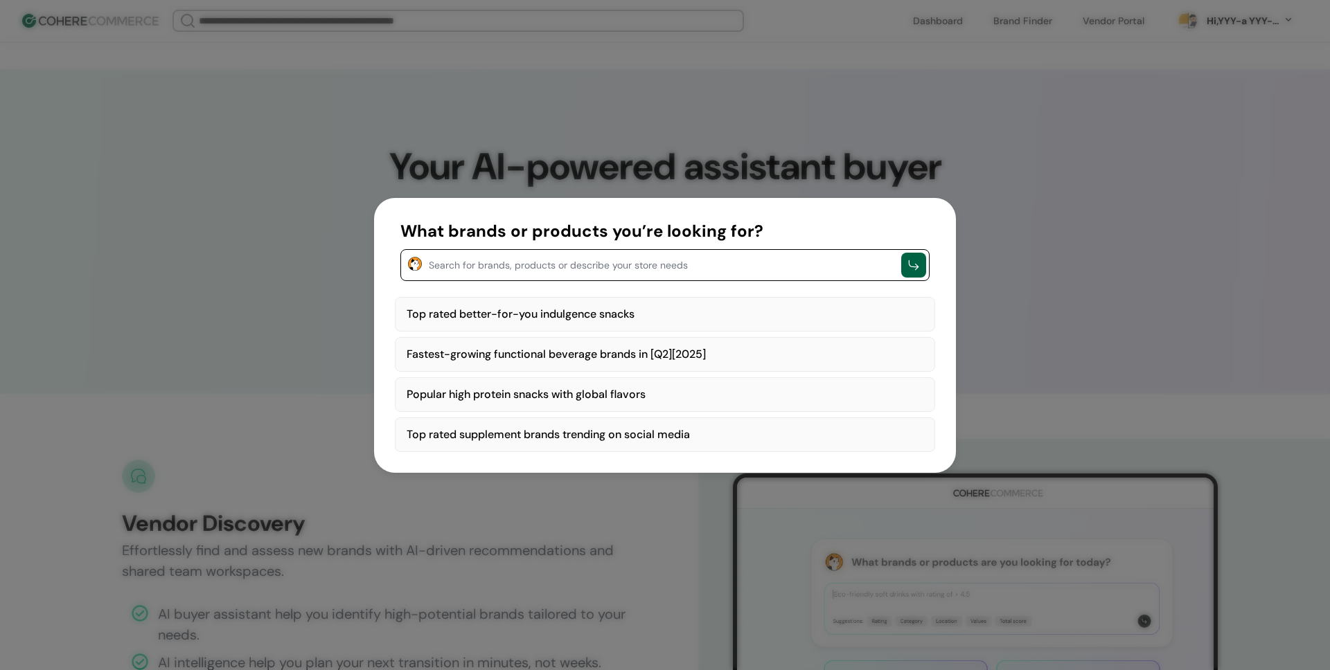
click at [544, 268] on textarea "button" at bounding box center [661, 264] width 465 height 17
paste textarea "**********"
type textarea "**********"
click at [901, 268] on div "button" at bounding box center [913, 265] width 25 height 25
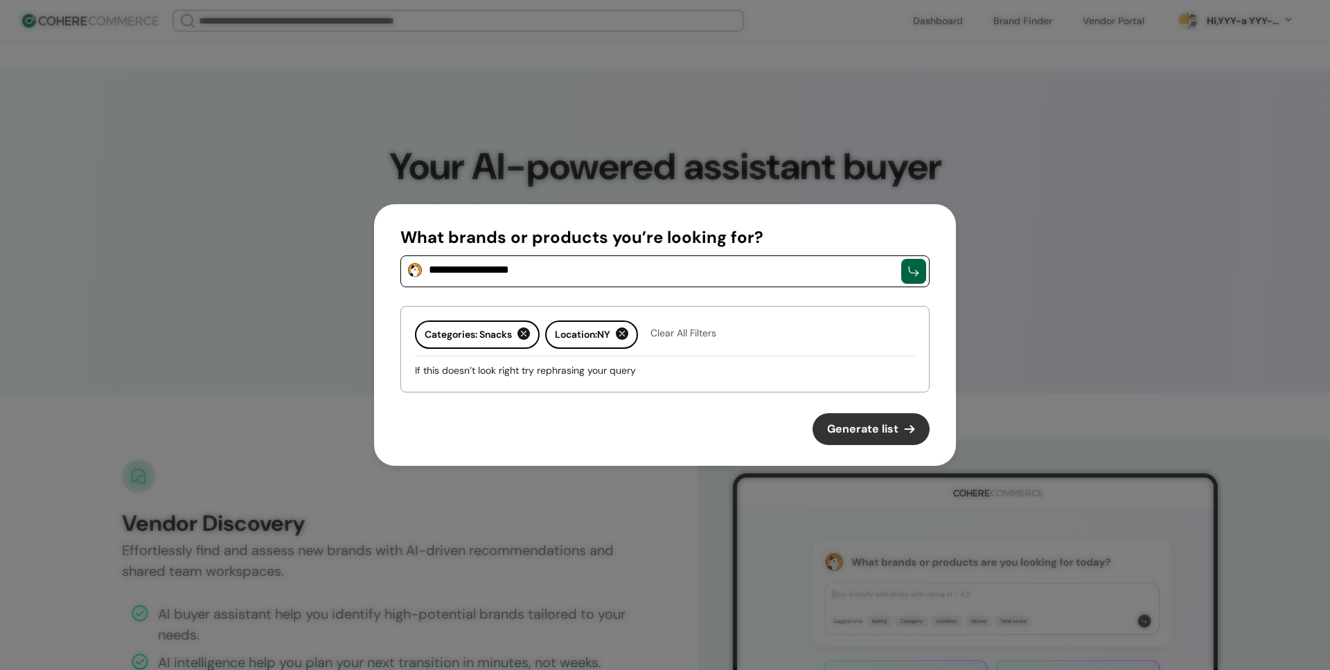
click at [866, 414] on button "Generate list" at bounding box center [870, 430] width 117 height 32
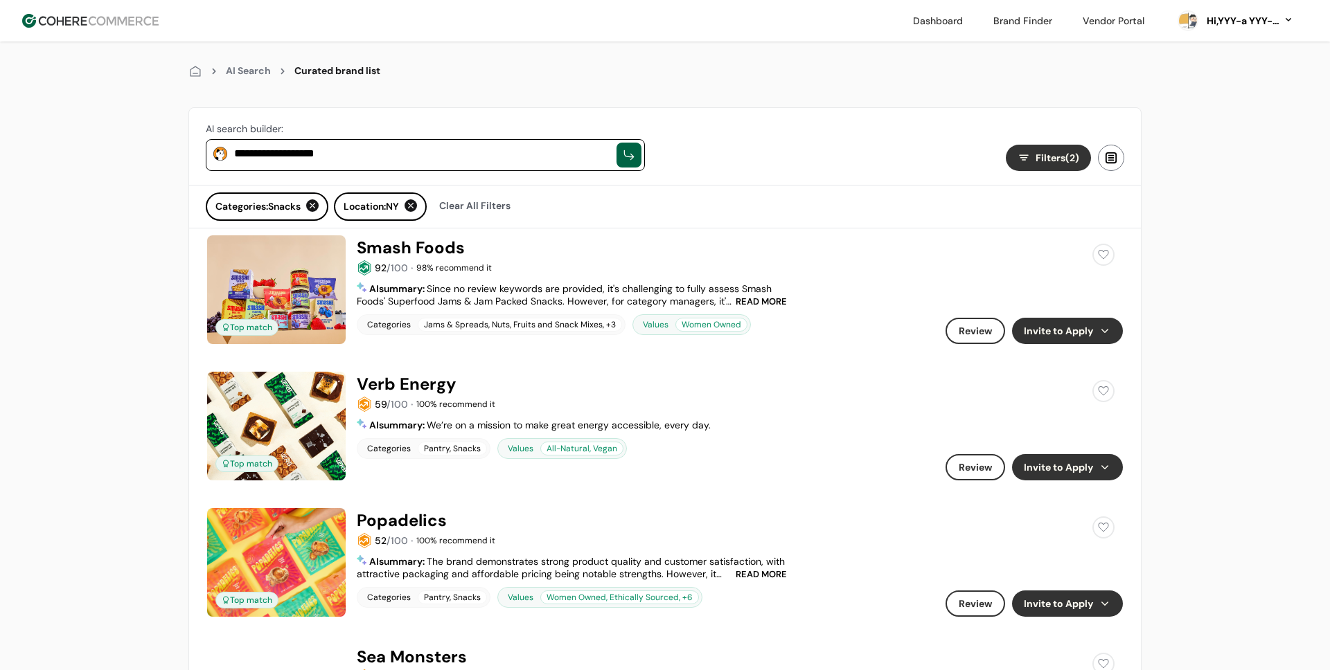
click at [1056, 157] on span "Filters (2)" at bounding box center [1058, 158] width 44 height 15
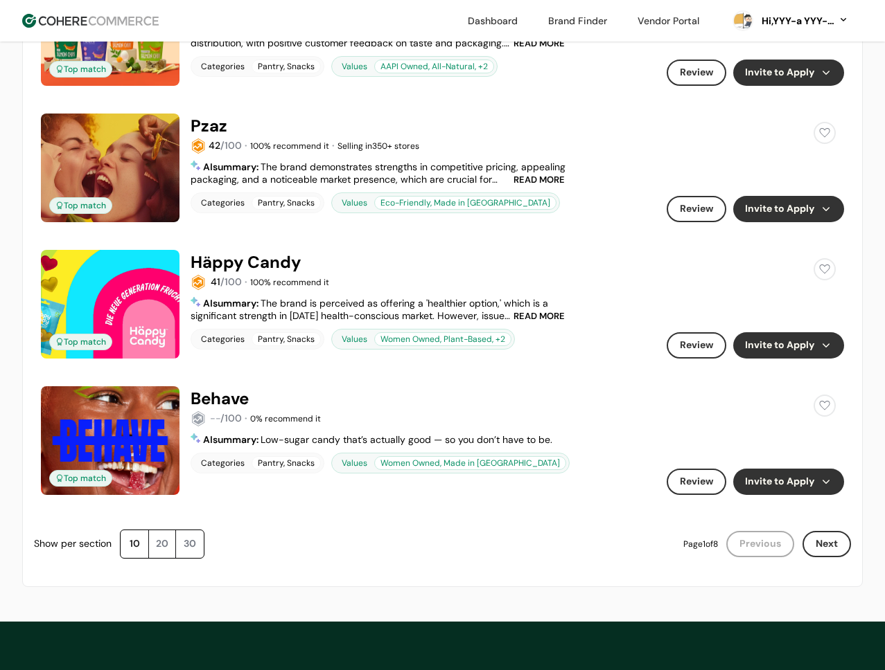
scroll to position [1200, 0]
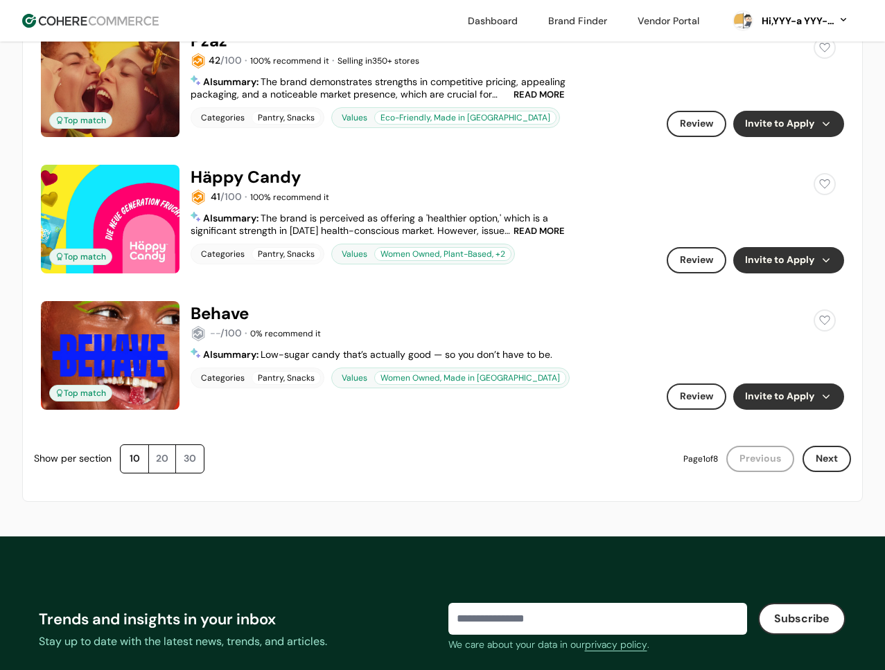
click at [827, 446] on button "Next" at bounding box center [826, 459] width 48 height 26
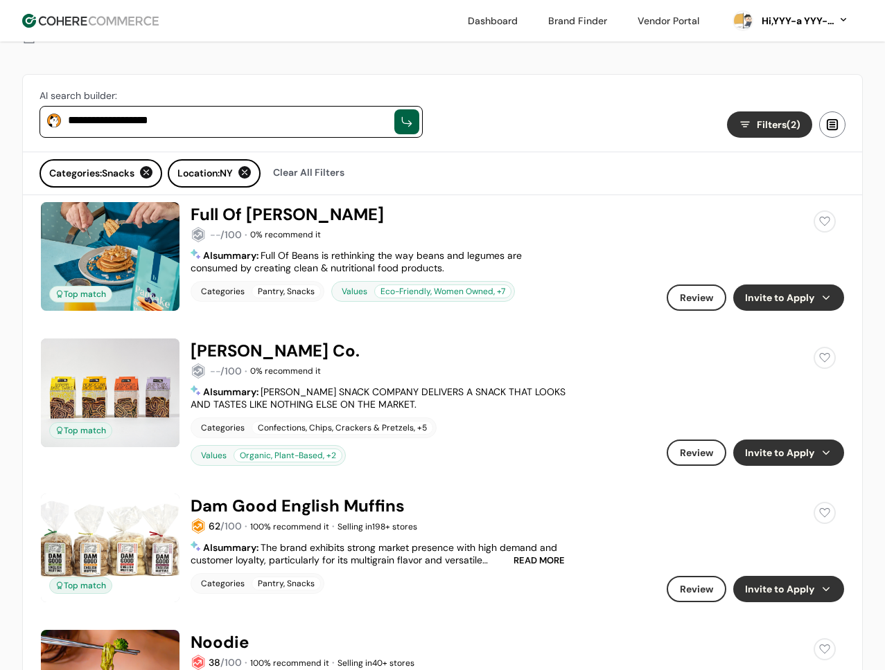
scroll to position [35, 0]
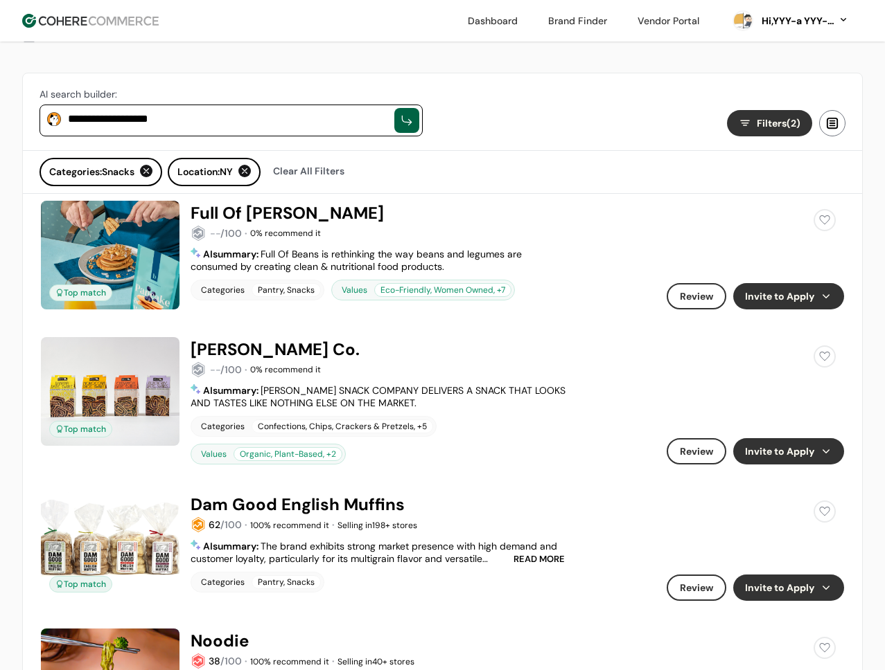
click at [798, 24] on div "Hi, YYY-a YYY-aa" at bounding box center [796, 21] width 76 height 15
